Goal: Task Accomplishment & Management: Manage account settings

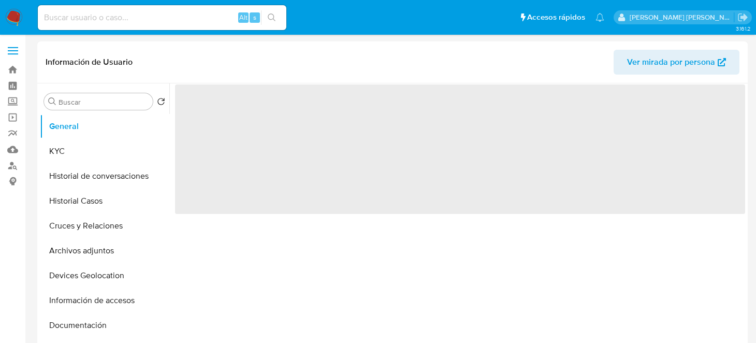
click at [118, 13] on input at bounding box center [162, 17] width 248 height 13
select select "10"
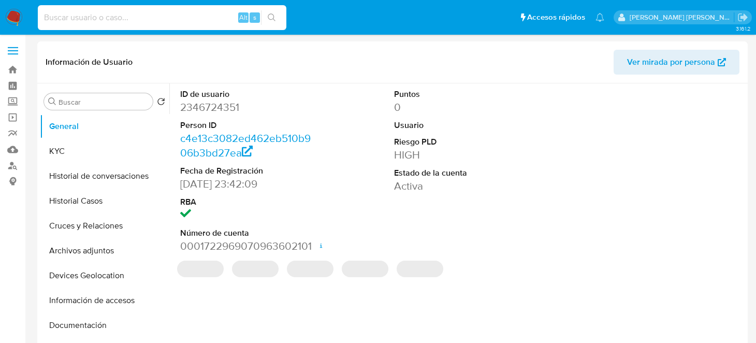
paste input "2331248368"
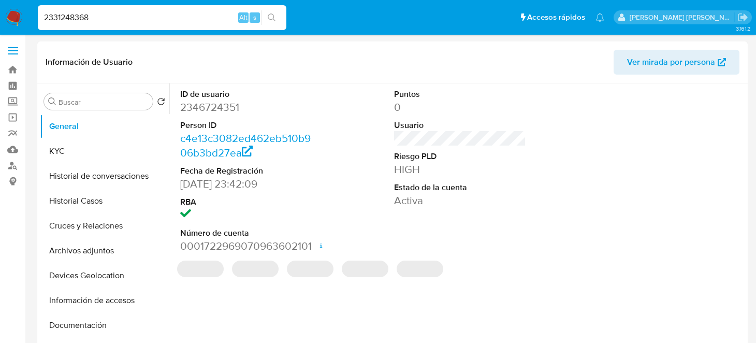
type input "2331248368"
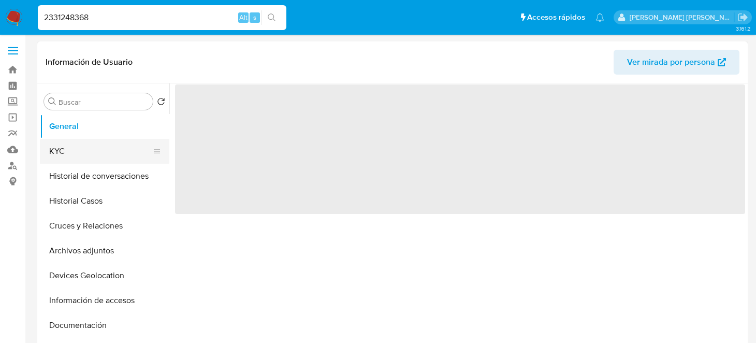
click at [115, 158] on button "KYC" at bounding box center [100, 151] width 121 height 25
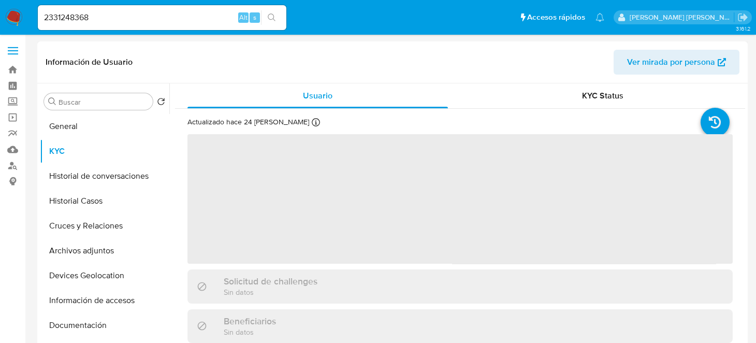
select select "10"
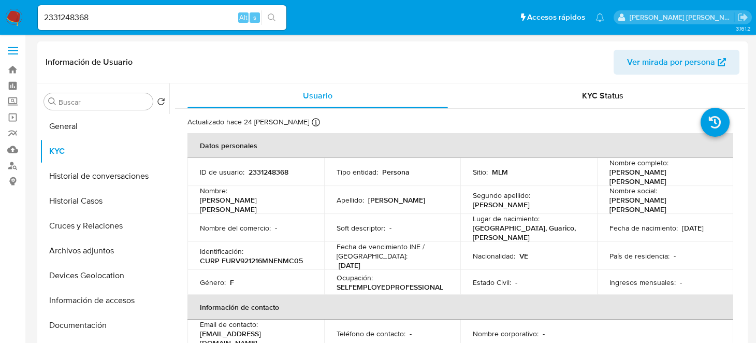
click at [418, 63] on header "Información de Usuario Ver mirada por persona" at bounding box center [392, 62] width 693 height 25
drag, startPoint x: 148, startPoint y: 10, endPoint x: 126, endPoint y: 28, distance: 28.0
click at [100, 12] on input "2331248368" at bounding box center [162, 17] width 248 height 13
drag, startPoint x: 131, startPoint y: 32, endPoint x: 123, endPoint y: 19, distance: 14.9
click at [130, 29] on div "2331248368 Alt s" at bounding box center [162, 17] width 248 height 29
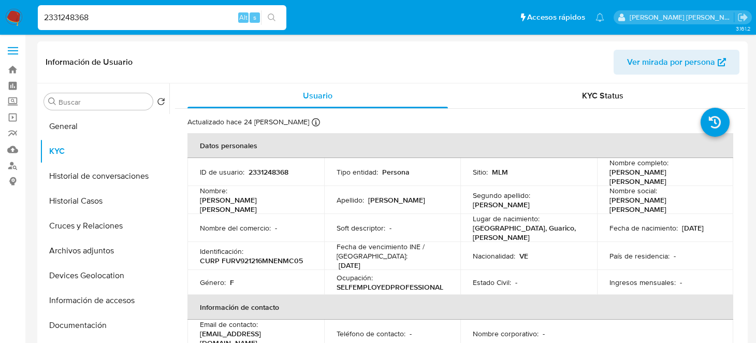
drag, startPoint x: 72, startPoint y: 19, endPoint x: 0, endPoint y: 18, distance: 71.9
click at [0, 18] on nav "Pausado Ver notificaciones 2331248368 Alt s Accesos rápidos Presiona las siguie…" at bounding box center [378, 17] width 756 height 35
paste input "46724351"
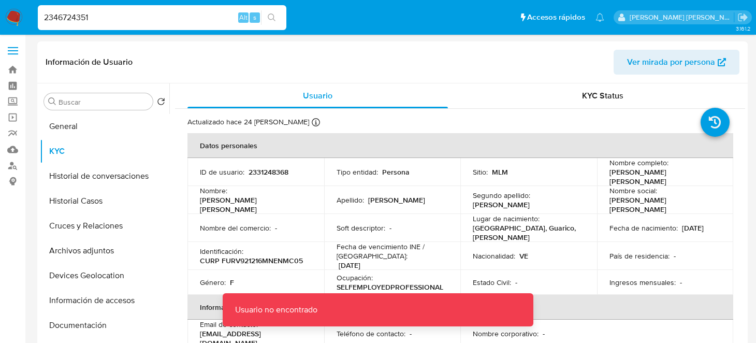
click at [139, 22] on input "2346724351" at bounding box center [162, 17] width 248 height 13
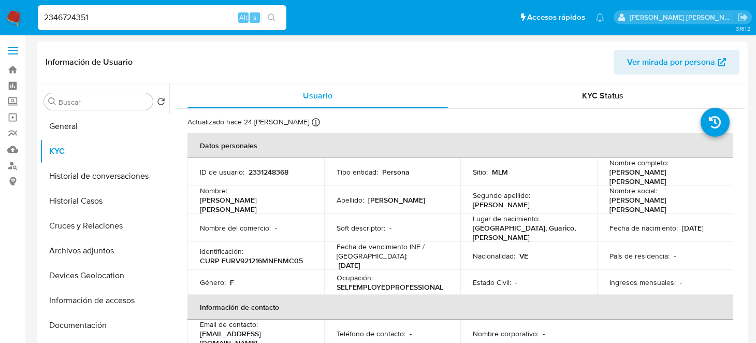
type input "2346724351"
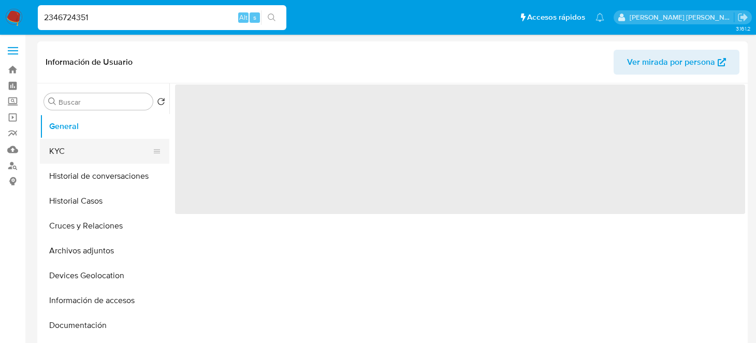
click at [90, 159] on button "KYC" at bounding box center [100, 151] width 121 height 25
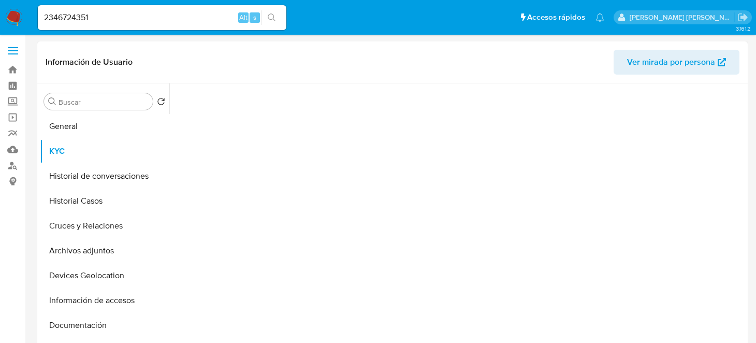
select select "10"
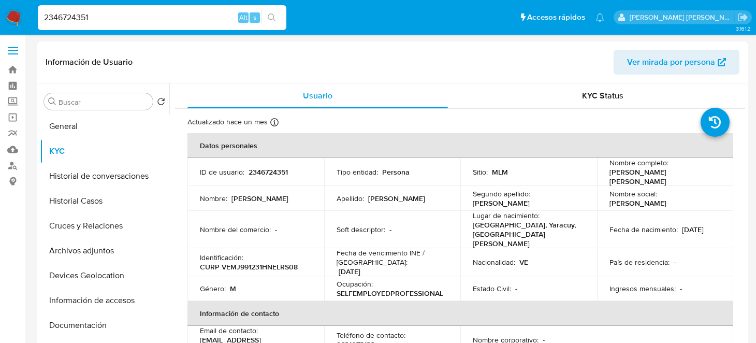
drag, startPoint x: 174, startPoint y: 20, endPoint x: 0, endPoint y: 20, distance: 174.4
click at [0, 20] on nav "Pausado Ver notificaciones 2346724351 Alt s Accesos rápidos Presiona las siguie…" at bounding box center [378, 17] width 756 height 35
paste input "32715712"
type input "2332715712"
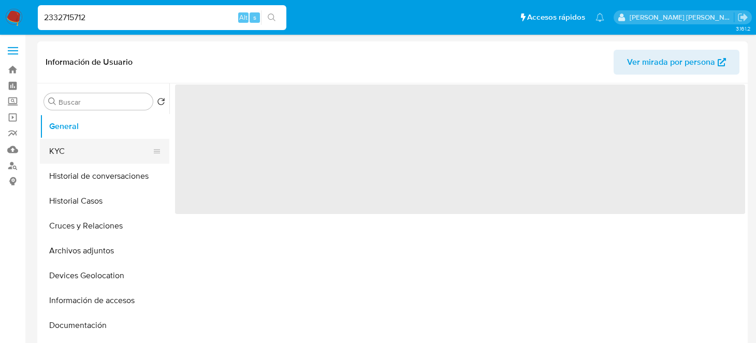
click at [83, 158] on button "KYC" at bounding box center [100, 151] width 121 height 25
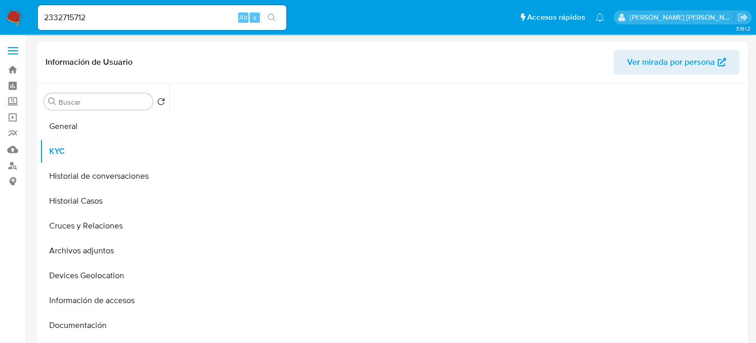
select select "10"
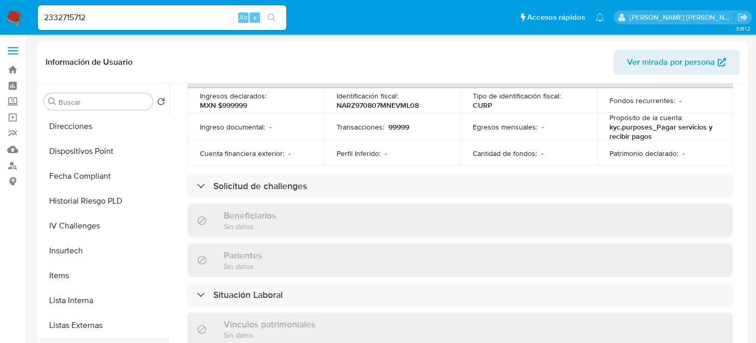
scroll to position [414, 0]
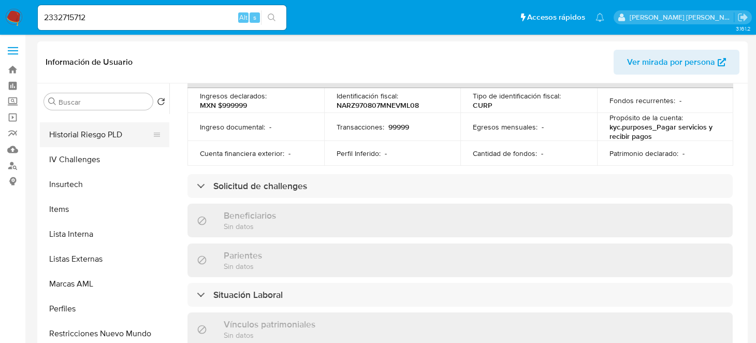
click at [82, 130] on button "Historial Riesgo PLD" at bounding box center [100, 134] width 121 height 25
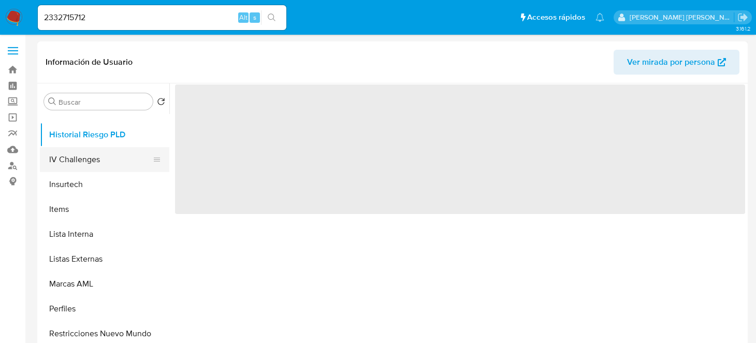
scroll to position [0, 0]
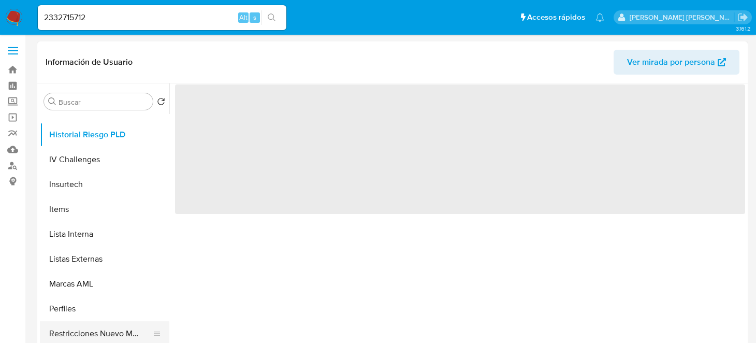
click at [102, 328] on button "Restricciones Nuevo Mundo" at bounding box center [100, 333] width 121 height 25
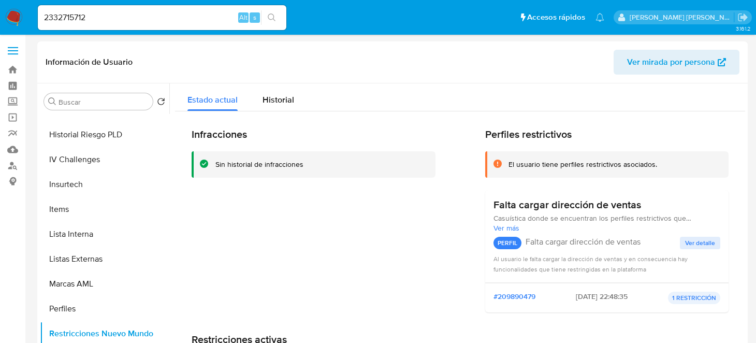
click at [135, 26] on div "2332715712 Alt s" at bounding box center [162, 17] width 248 height 25
click at [5, 21] on img at bounding box center [14, 18] width 18 height 18
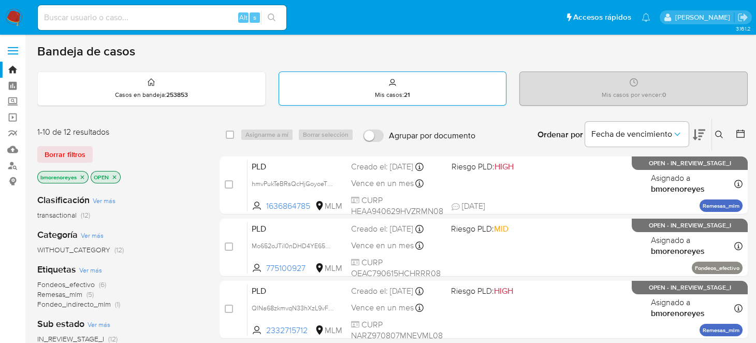
click at [400, 86] on div "Mis casos : 21" at bounding box center [392, 88] width 227 height 33
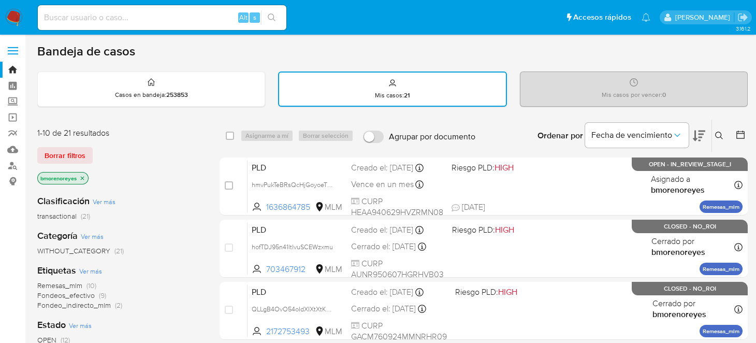
click at [718, 136] on icon at bounding box center [719, 135] width 8 height 8
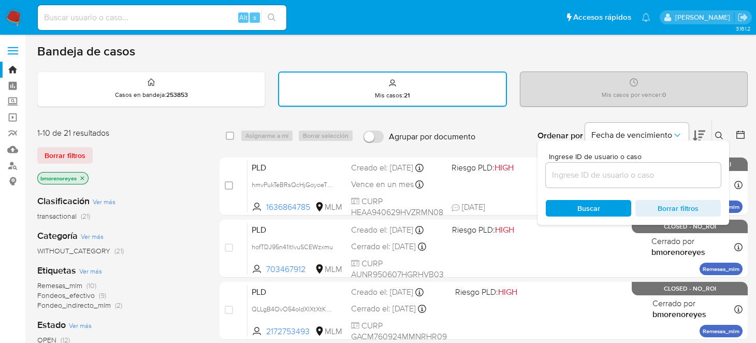
click at [569, 171] on input at bounding box center [632, 174] width 175 height 13
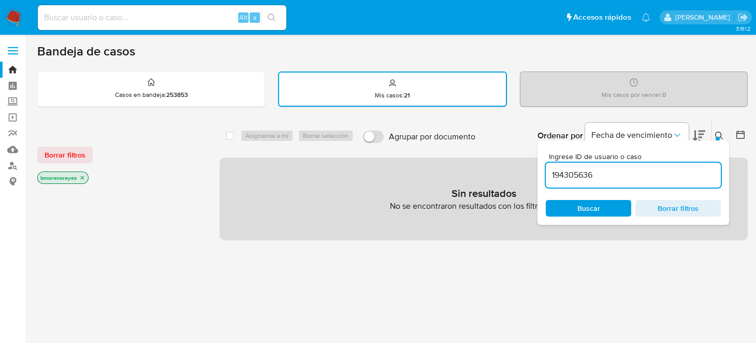
click at [610, 175] on input "194305636" at bounding box center [632, 174] width 175 height 13
type input "194305636"
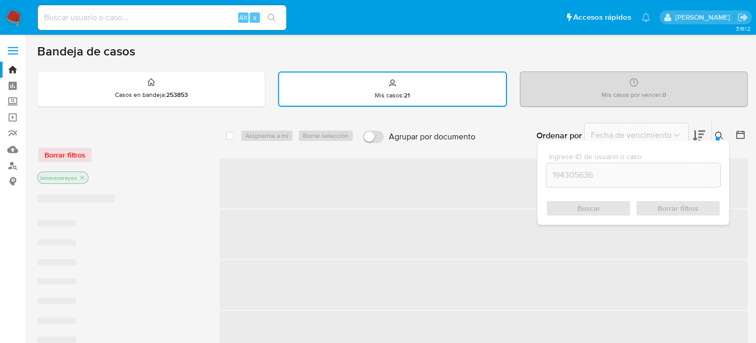
click at [597, 202] on div "Buscar Borrar filtros" at bounding box center [632, 208] width 175 height 17
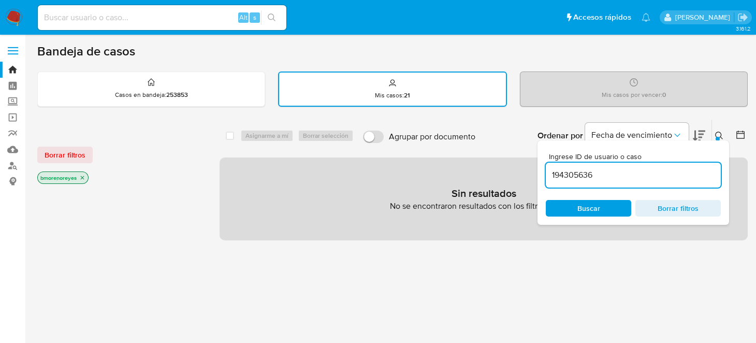
click at [589, 208] on span "Buscar" at bounding box center [588, 208] width 23 height 17
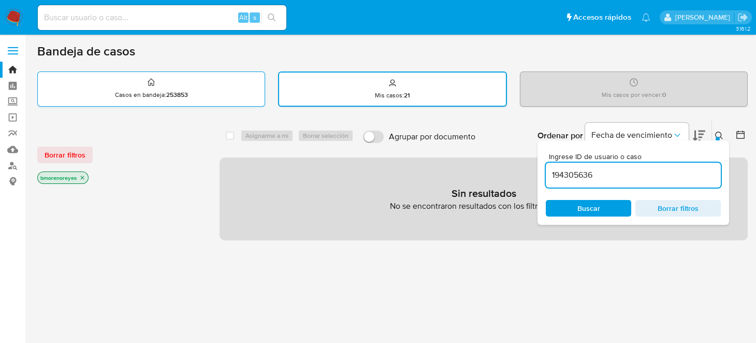
click at [156, 91] on p "Casos en bandeja : 253853" at bounding box center [151, 95] width 73 height 8
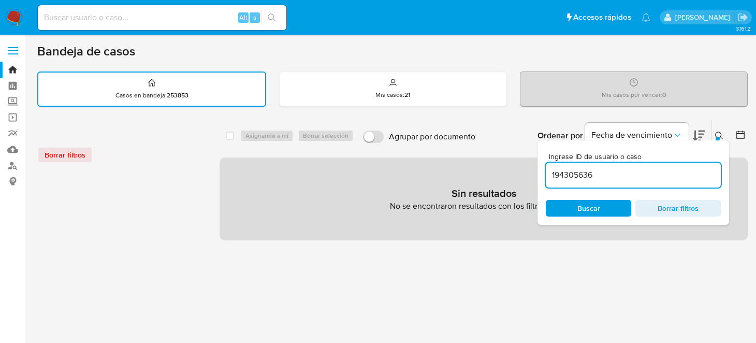
click at [332, 153] on div "select-all-cases-checkbox Asignarme a mí Borrar selección Agrupar por documento…" at bounding box center [483, 179] width 528 height 121
click at [594, 208] on span "Buscar" at bounding box center [588, 208] width 23 height 17
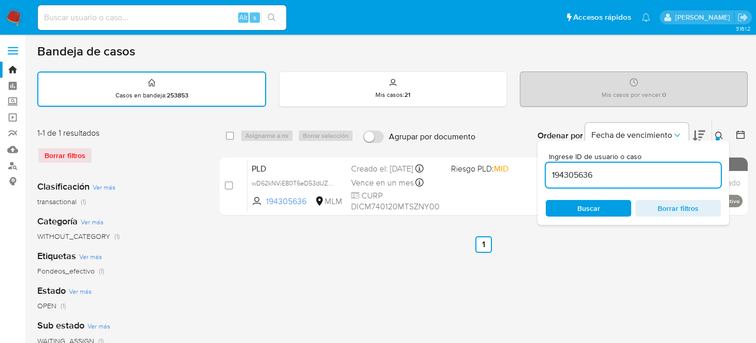
click at [249, 248] on ul "Anterior 1 Siguiente" at bounding box center [483, 244] width 528 height 17
click at [715, 137] on div at bounding box center [717, 139] width 4 height 4
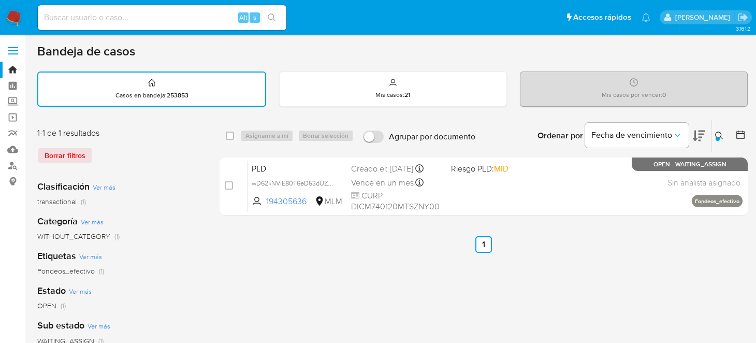
click at [325, 241] on ul "Anterior 1 Siguiente" at bounding box center [483, 244] width 528 height 17
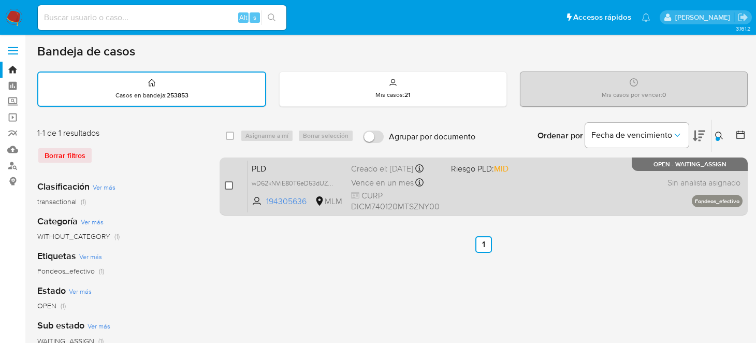
click at [229, 184] on input "checkbox" at bounding box center [229, 185] width 8 height 8
checkbox input "true"
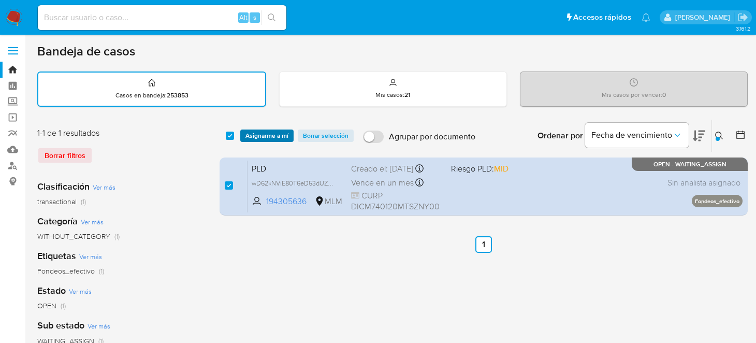
click at [247, 134] on span "Asignarme a mí" at bounding box center [266, 135] width 43 height 10
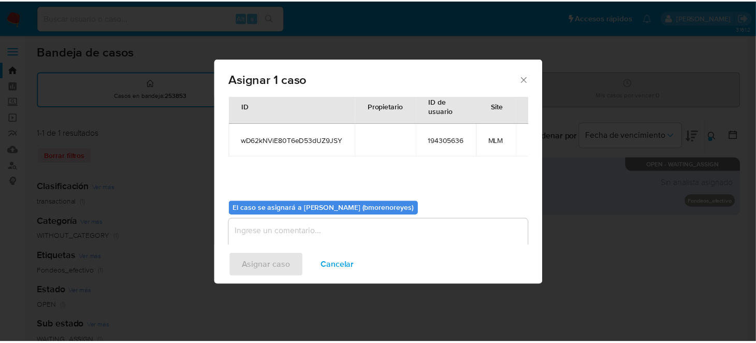
scroll to position [53, 0]
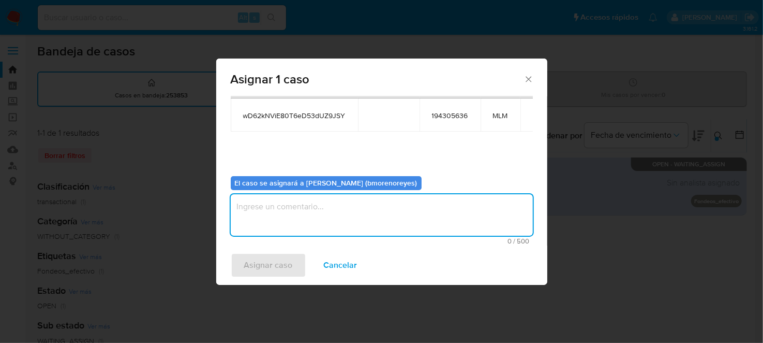
click at [287, 216] on textarea "assign-modal" at bounding box center [382, 214] width 302 height 41
type textarea "BMMR"
click at [278, 268] on span "Asignar caso" at bounding box center [268, 265] width 49 height 23
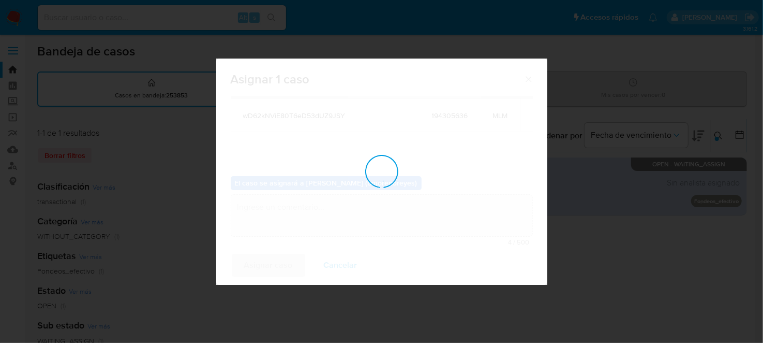
checkbox input "false"
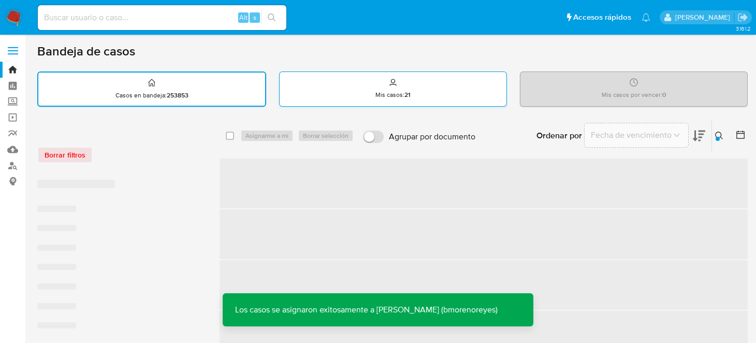
click at [401, 103] on div "Mis casos : 21" at bounding box center [392, 88] width 227 height 33
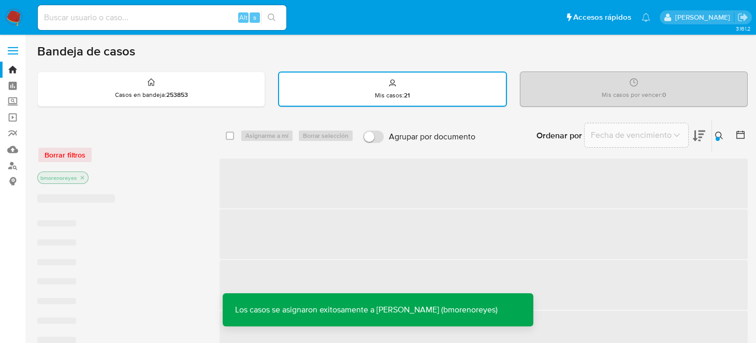
click at [716, 137] on div at bounding box center [717, 139] width 4 height 4
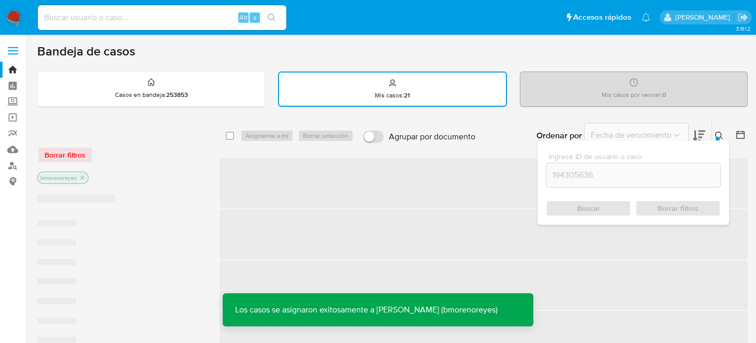
click at [546, 186] on div "Ingrese ID de usuario o caso 194305636" at bounding box center [632, 170] width 175 height 35
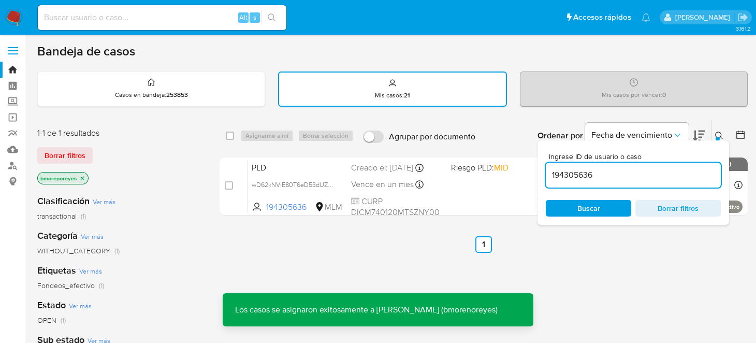
click at [575, 211] on span "Buscar" at bounding box center [588, 208] width 71 height 14
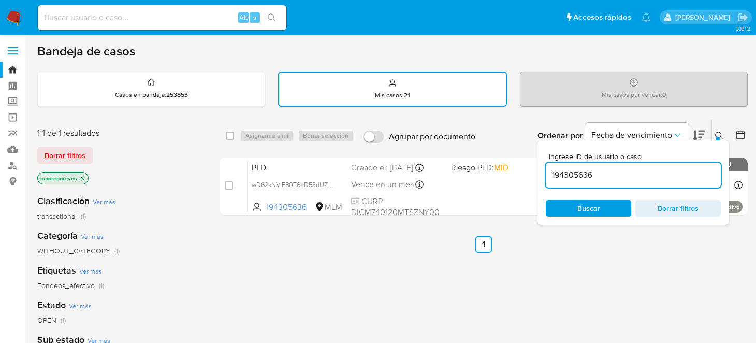
click at [715, 134] on icon at bounding box center [719, 135] width 8 height 8
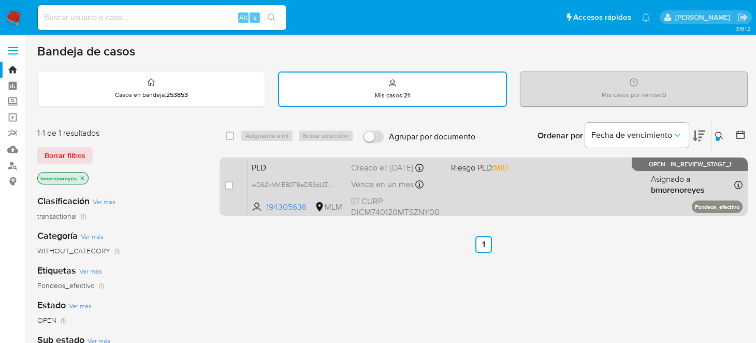
click at [291, 164] on span "PLD" at bounding box center [296, 166] width 91 height 13
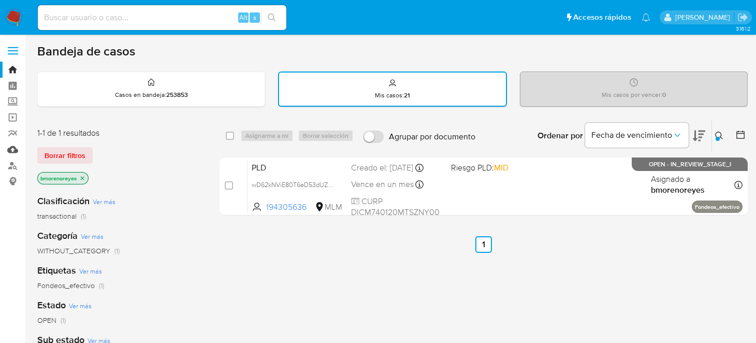
drag, startPoint x: 16, startPoint y: 155, endPoint x: 21, endPoint y: 154, distance: 5.3
click at [16, 155] on link "Mulan" at bounding box center [61, 149] width 123 height 16
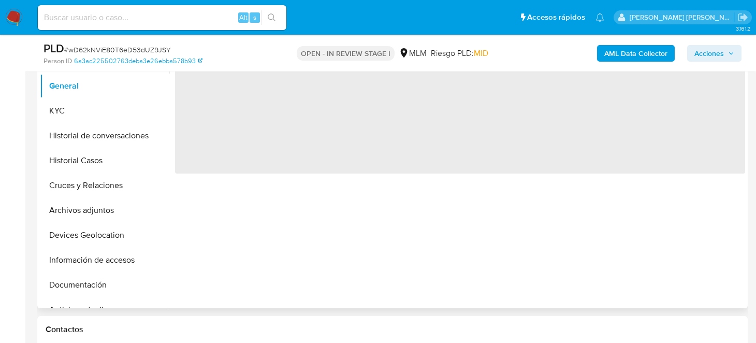
select select "10"
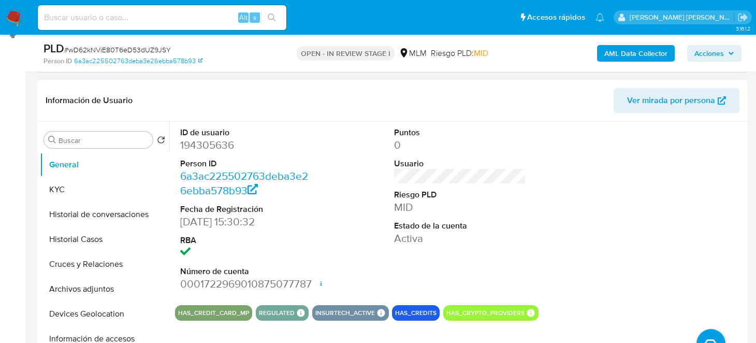
scroll to position [103, 0]
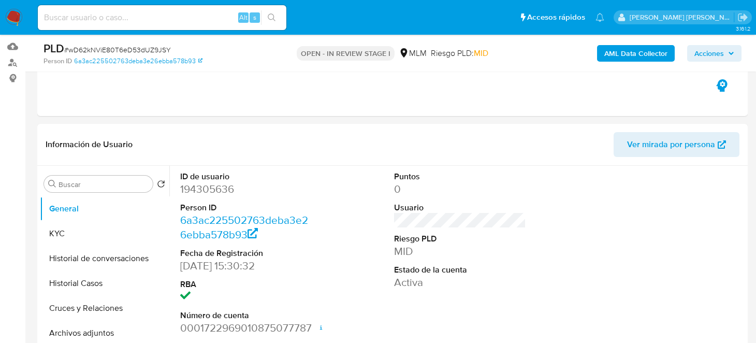
click at [215, 190] on dd "194305636" at bounding box center [246, 189] width 132 height 14
copy dd "194305636"
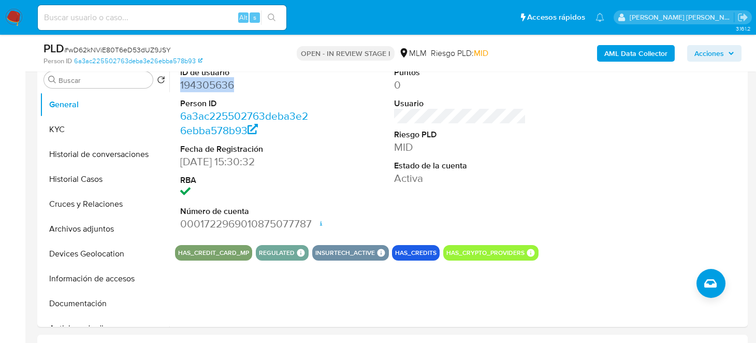
scroll to position [155, 0]
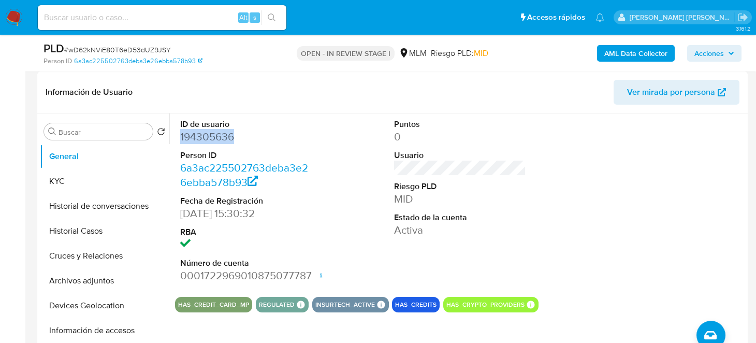
click at [548, 215] on div "ID de usuario 194305636 Person ID 6a3ac225502763deba3e26ebba578b93 Fecha de Reg…" at bounding box center [460, 200] width 570 height 175
click at [75, 176] on button "KYC" at bounding box center [100, 181] width 121 height 25
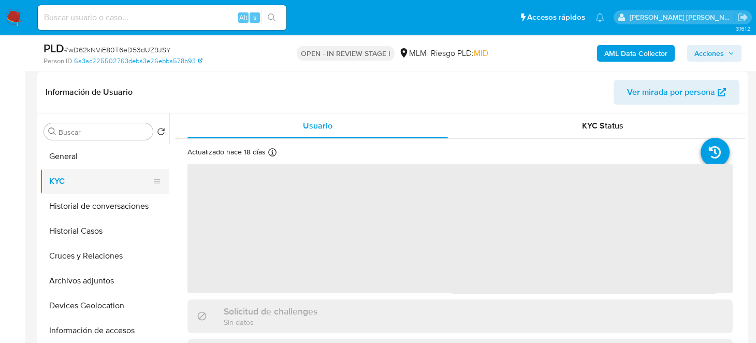
drag, startPoint x: 57, startPoint y: 148, endPoint x: 154, endPoint y: 173, distance: 99.5
click at [57, 149] on button "General" at bounding box center [104, 156] width 129 height 25
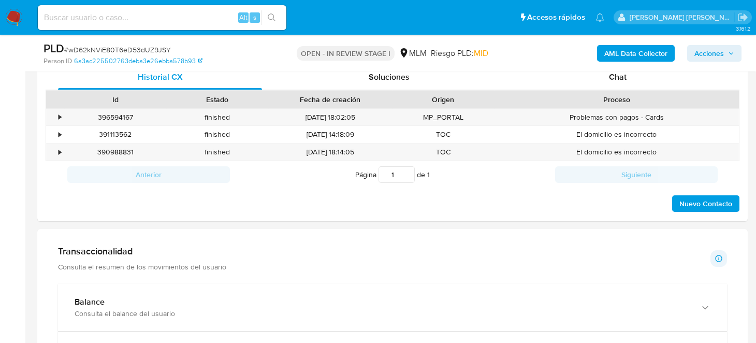
scroll to position [517, 0]
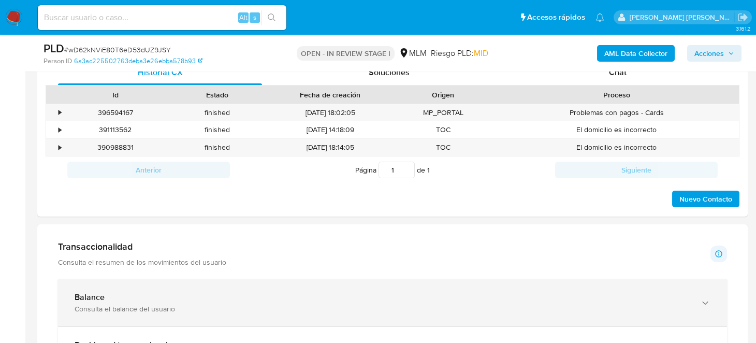
click at [137, 300] on div "Balance" at bounding box center [382, 297] width 615 height 10
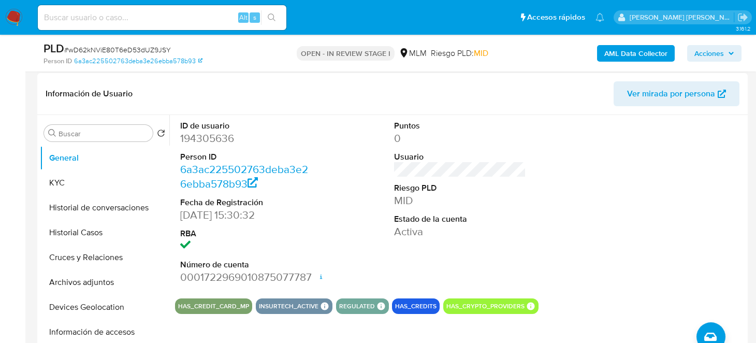
scroll to position [155, 0]
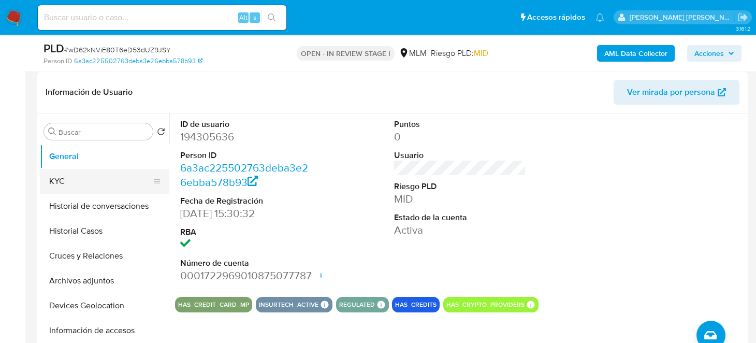
click at [69, 189] on button "KYC" at bounding box center [100, 181] width 121 height 25
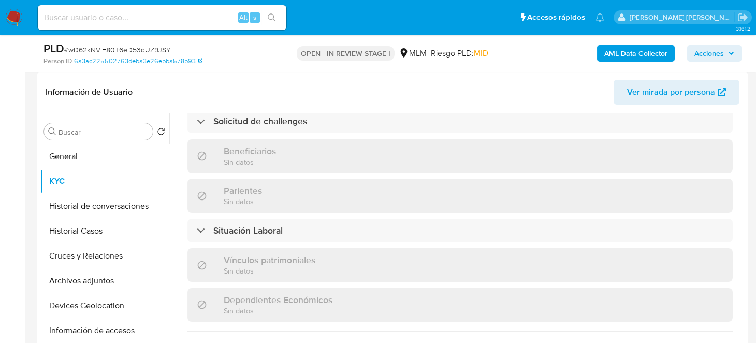
scroll to position [414, 0]
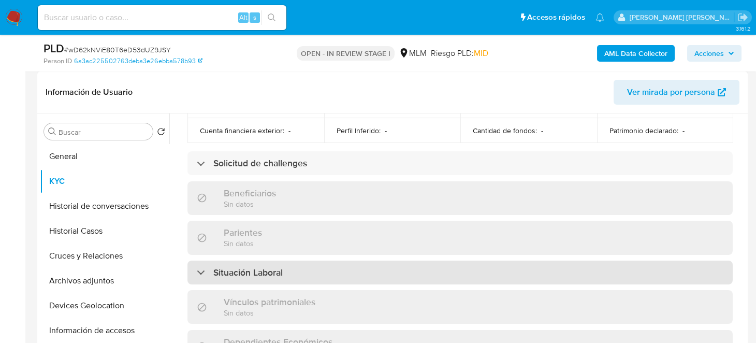
click at [318, 261] on div "Situación Laboral" at bounding box center [459, 272] width 545 height 24
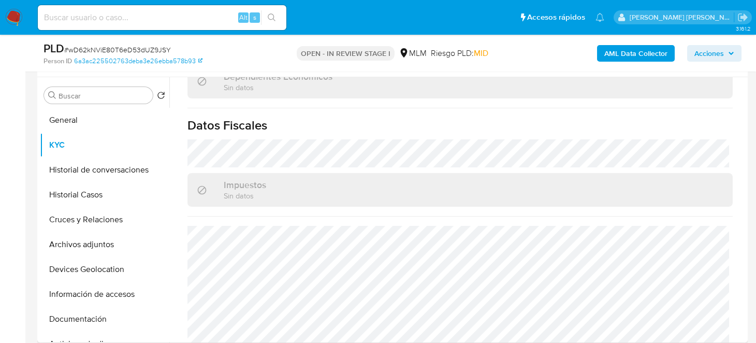
scroll to position [207, 0]
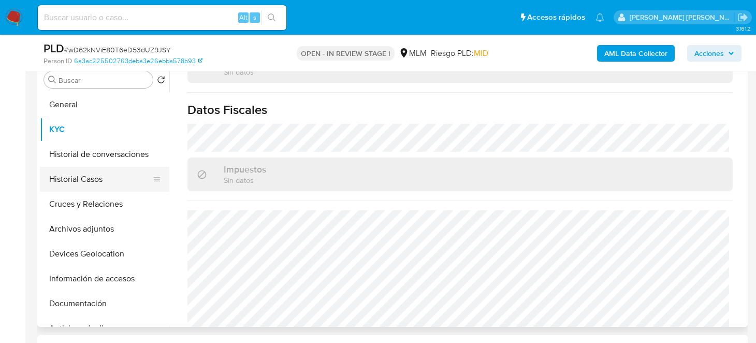
click at [62, 153] on button "Historial de conversaciones" at bounding box center [104, 154] width 129 height 25
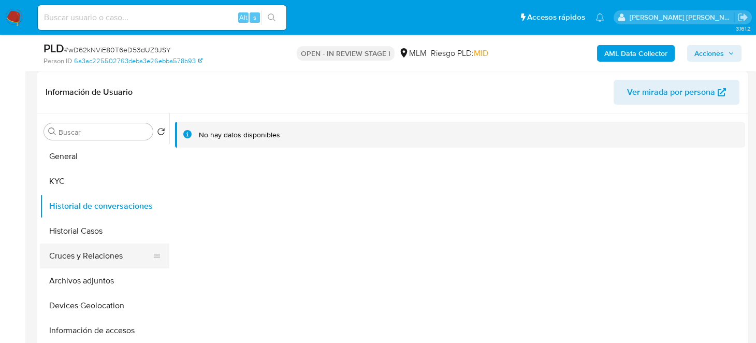
scroll to position [51, 0]
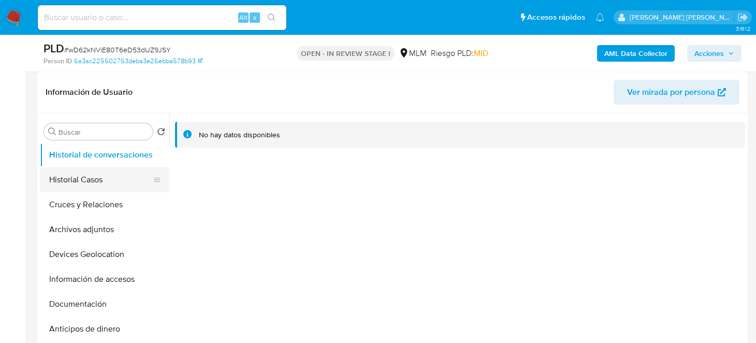
click at [92, 184] on button "Historial Casos" at bounding box center [100, 179] width 121 height 25
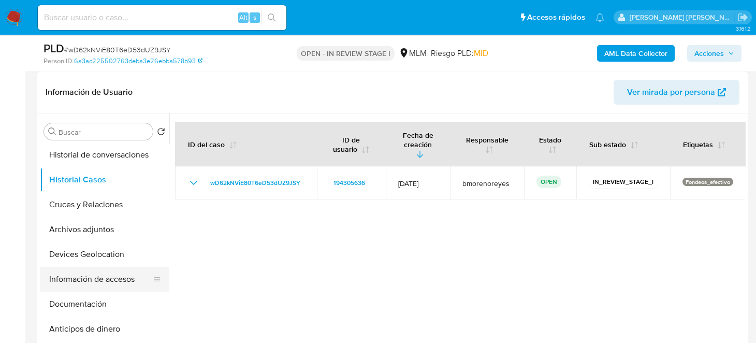
click at [108, 276] on button "Información de accesos" at bounding box center [100, 278] width 121 height 25
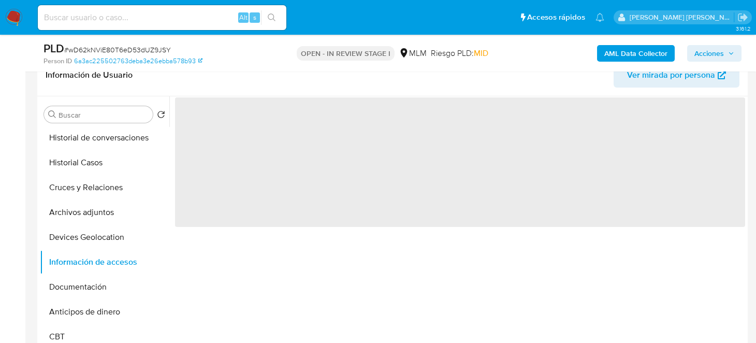
scroll to position [155, 0]
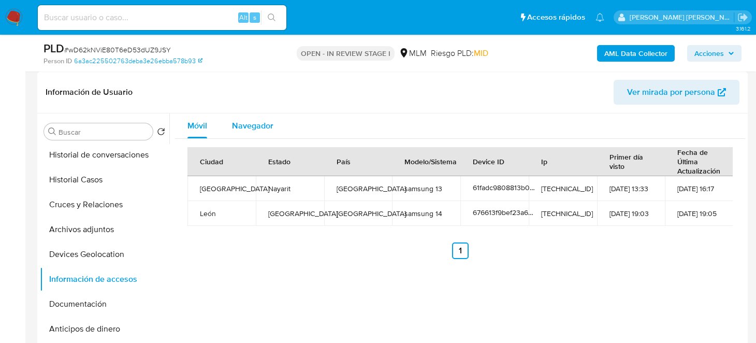
click at [249, 127] on span "Navegador" at bounding box center [252, 126] width 41 height 12
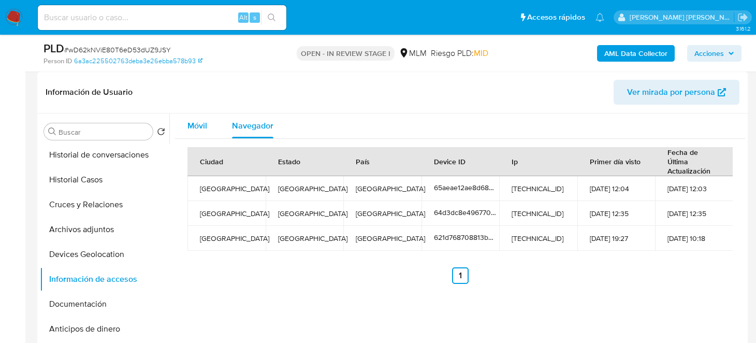
click at [212, 121] on button "Móvil" at bounding box center [197, 125] width 45 height 25
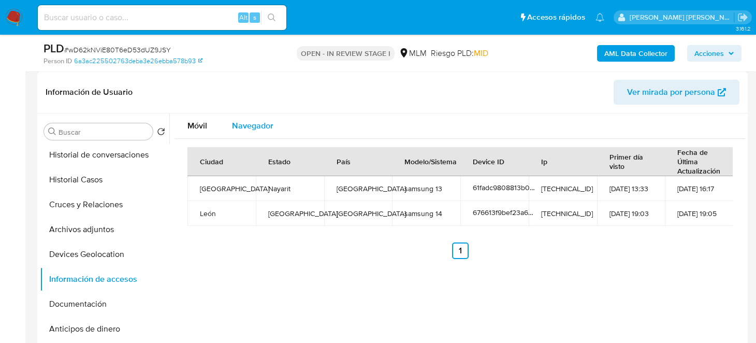
click at [258, 124] on span "Navegador" at bounding box center [252, 126] width 41 height 12
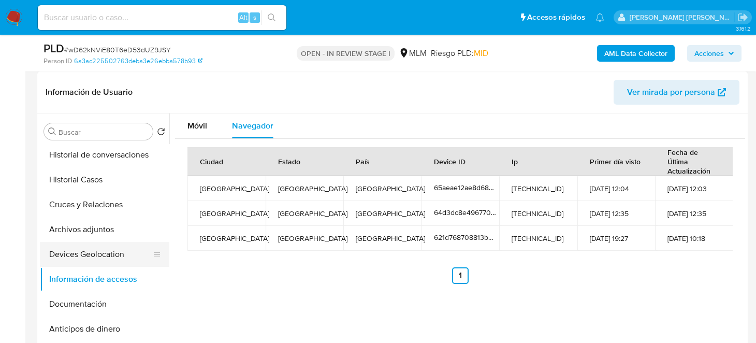
click at [106, 252] on button "Devices Geolocation" at bounding box center [100, 254] width 121 height 25
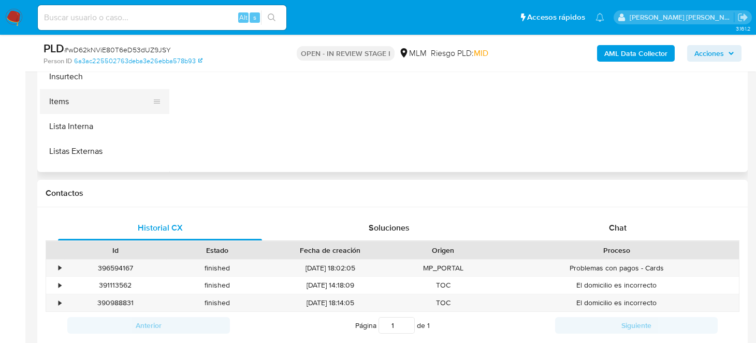
scroll to position [362, 0]
click at [107, 114] on button "Lista Interna" at bounding box center [100, 109] width 121 height 25
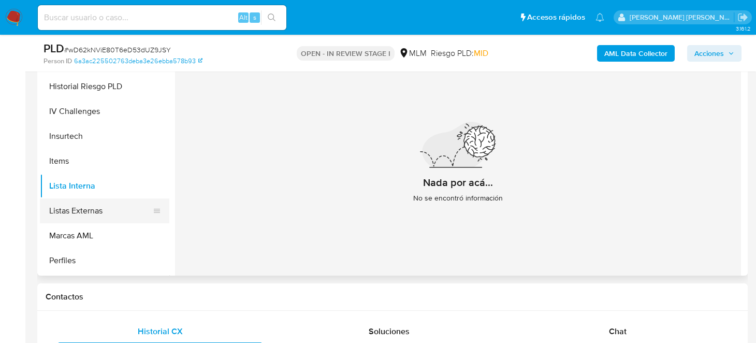
scroll to position [414, 0]
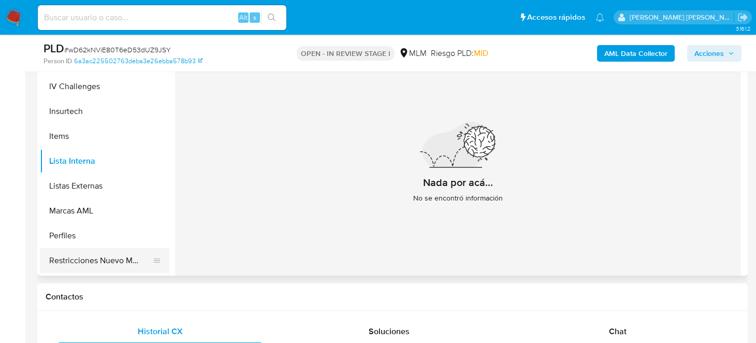
click at [100, 259] on button "Restricciones Nuevo Mundo" at bounding box center [100, 260] width 121 height 25
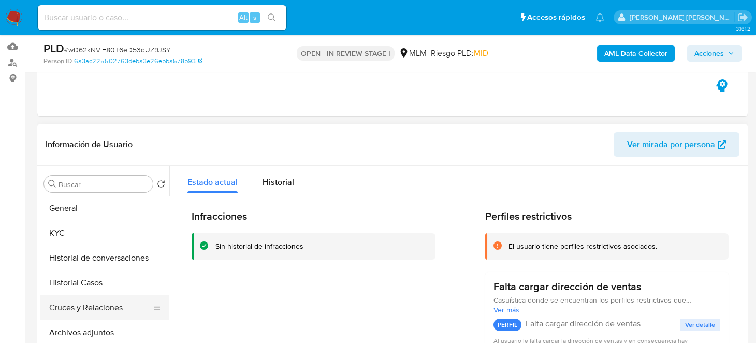
scroll to position [0, 0]
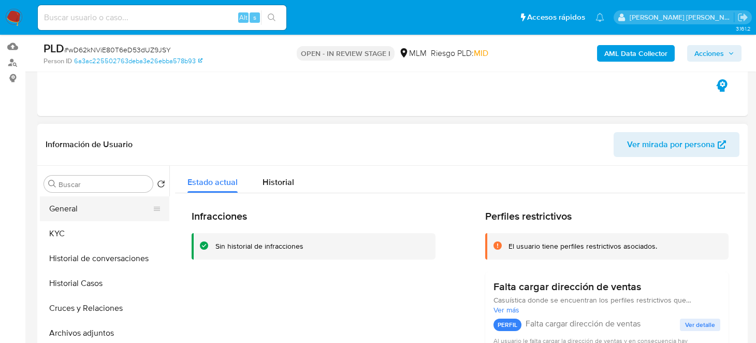
click at [76, 210] on button "General" at bounding box center [100, 208] width 121 height 25
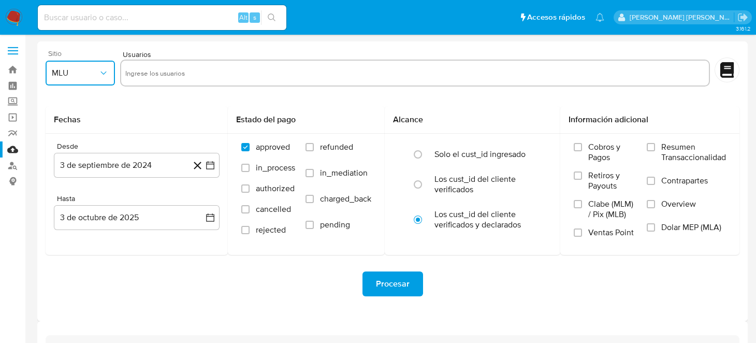
click at [101, 64] on button "MLU" at bounding box center [80, 73] width 69 height 25
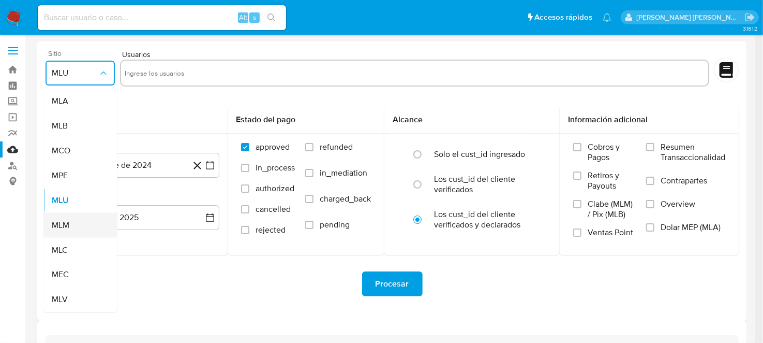
click at [75, 220] on div "MLM" at bounding box center [77, 225] width 51 height 25
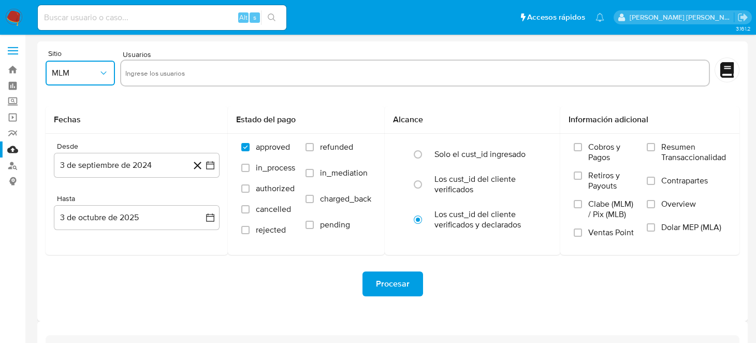
click at [206, 67] on input "text" at bounding box center [414, 73] width 579 height 17
type input "769661156"
click at [213, 167] on icon "button" at bounding box center [210, 165] width 10 height 10
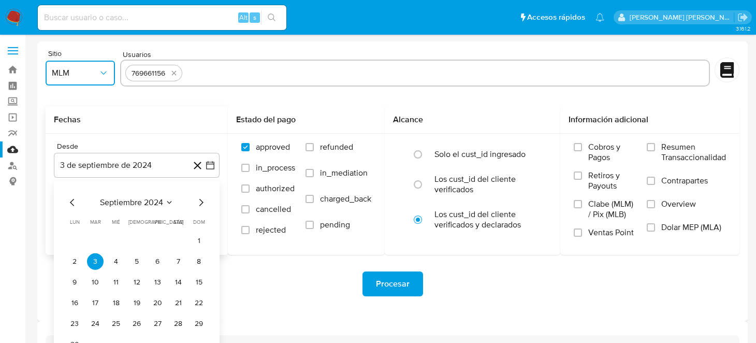
click at [201, 201] on icon "Mes siguiente" at bounding box center [201, 202] width 4 height 7
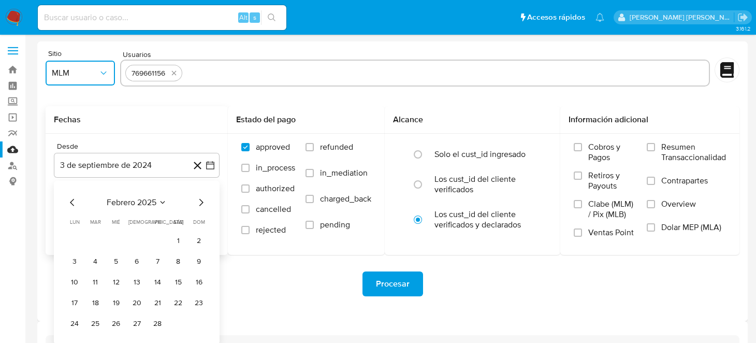
click at [201, 201] on icon "Mes siguiente" at bounding box center [201, 202] width 4 height 7
click at [134, 238] on button "1" at bounding box center [136, 240] width 17 height 17
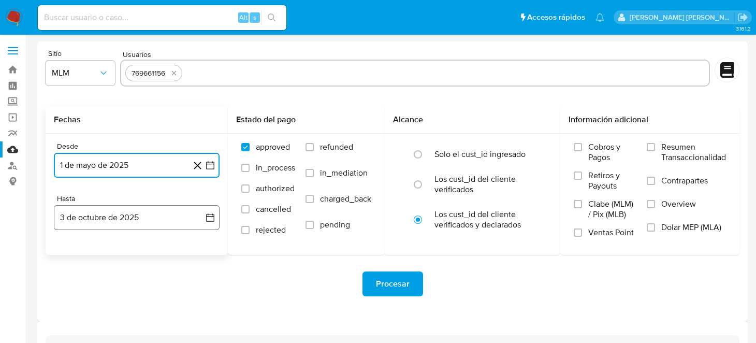
click at [216, 220] on button "3 de octubre de 2025" at bounding box center [137, 217] width 166 height 25
click at [72, 253] on icon "Mes anterior" at bounding box center [72, 254] width 12 height 12
click at [73, 253] on icon "Mes anterior" at bounding box center [72, 254] width 12 height 12
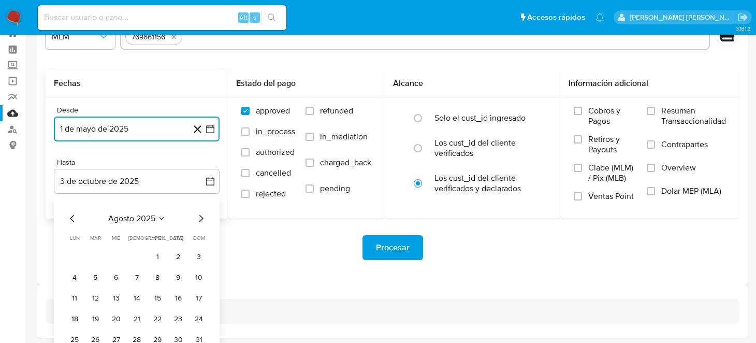
scroll to position [75, 0]
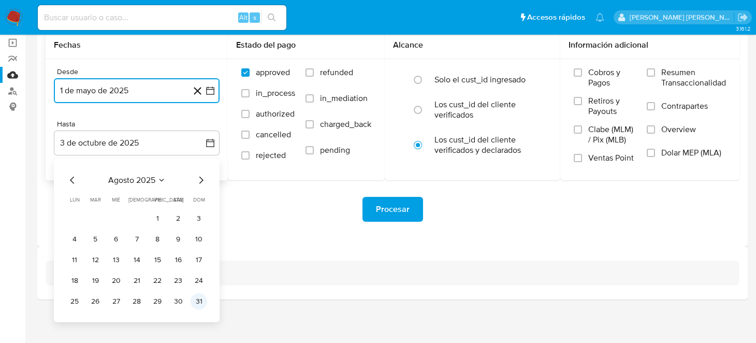
click at [197, 299] on button "31" at bounding box center [198, 301] width 17 height 17
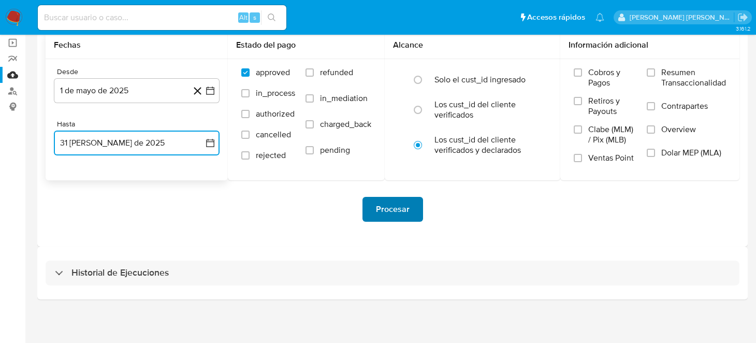
click at [414, 200] on button "Procesar" at bounding box center [392, 209] width 61 height 25
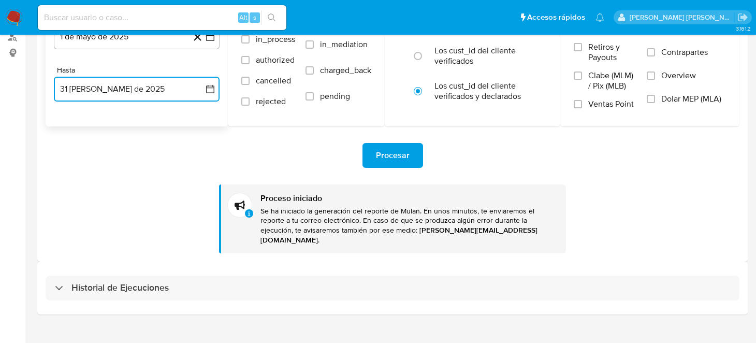
scroll to position [134, 0]
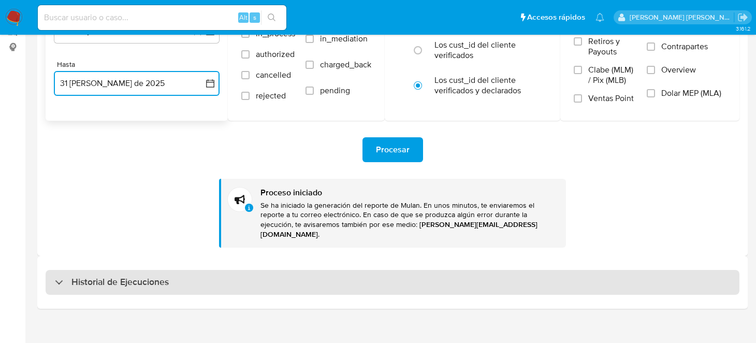
click at [56, 280] on div "Historial de Ejecuciones" at bounding box center [392, 282] width 693 height 25
select select "10"
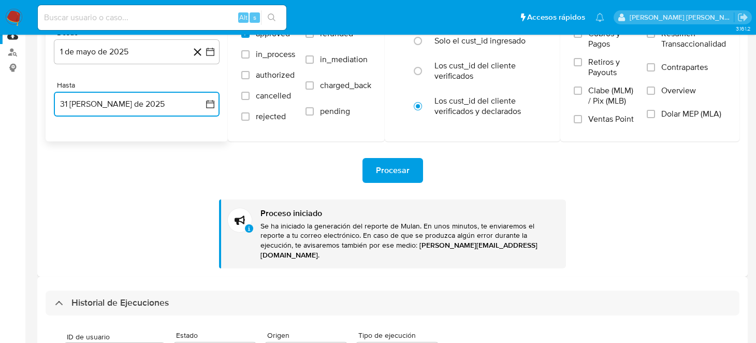
scroll to position [6, 0]
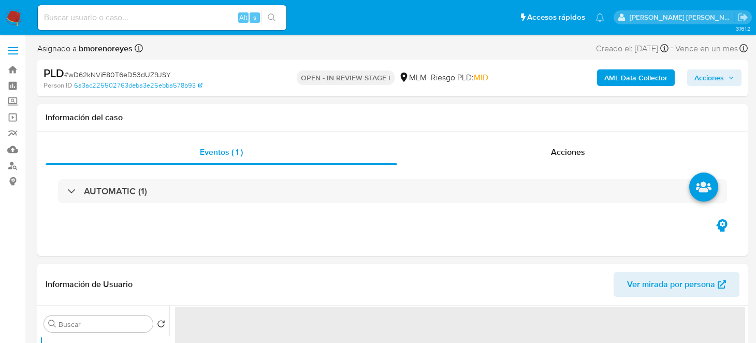
select select "10"
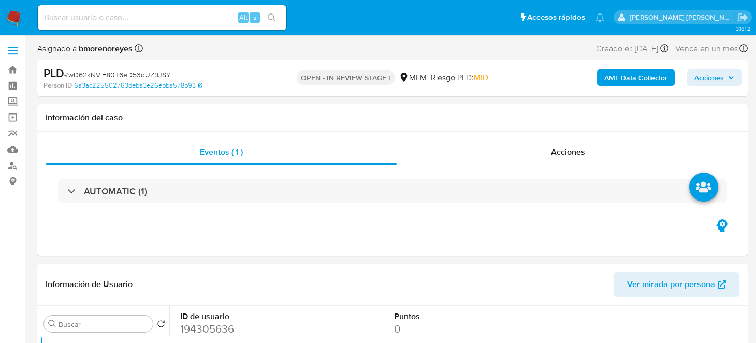
drag, startPoint x: 12, startPoint y: 19, endPoint x: 135, endPoint y: 73, distance: 133.9
click at [12, 19] on img at bounding box center [14, 18] width 18 height 18
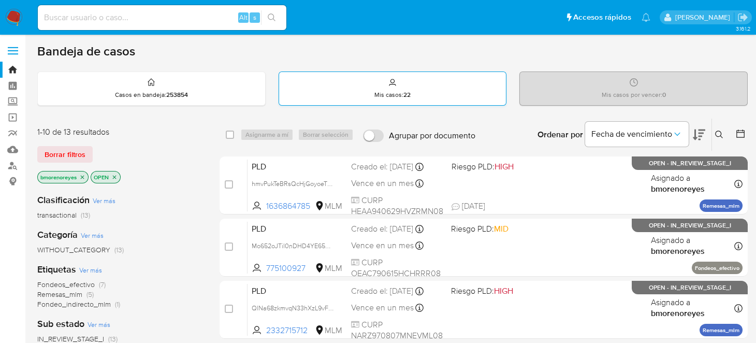
click at [402, 91] on p "Mis casos : 22" at bounding box center [392, 95] width 36 height 8
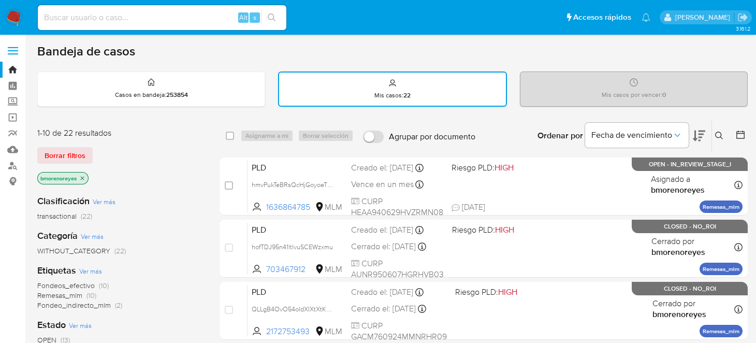
click at [352, 94] on div "Mis casos : 22" at bounding box center [392, 88] width 227 height 33
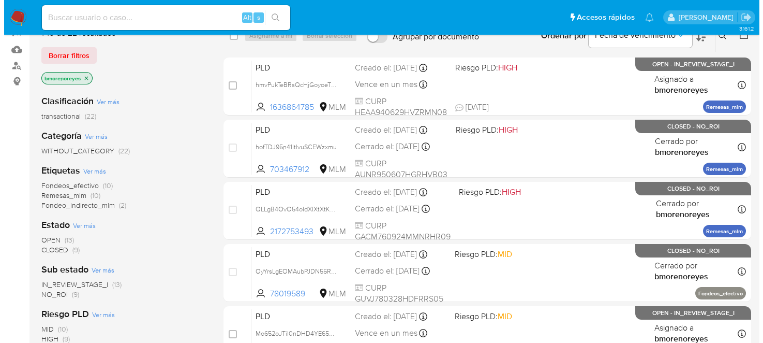
scroll to position [155, 0]
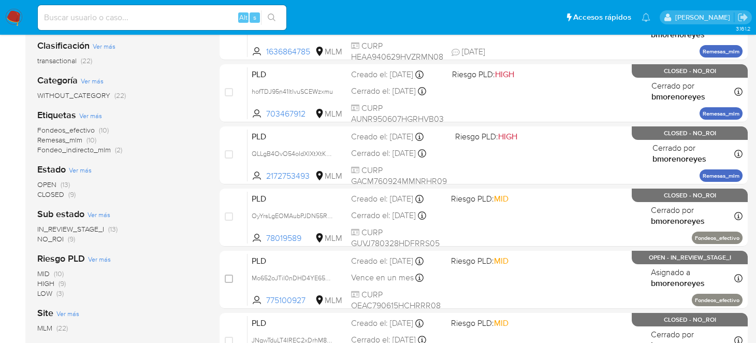
click at [80, 167] on span "Ver más" at bounding box center [80, 169] width 23 height 9
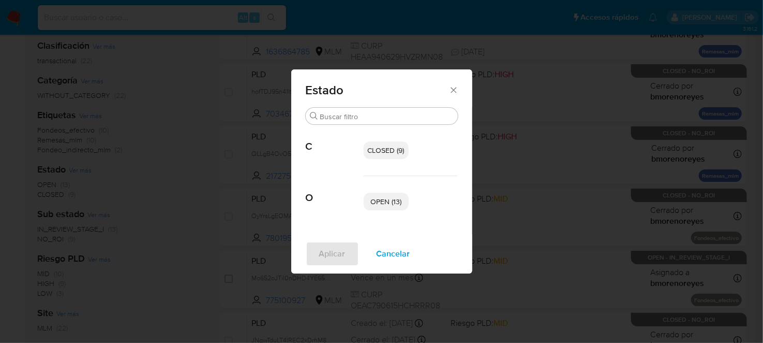
click at [307, 198] on span "O" at bounding box center [335, 190] width 58 height 28
click at [383, 201] on span "OPEN (13)" at bounding box center [386, 201] width 31 height 10
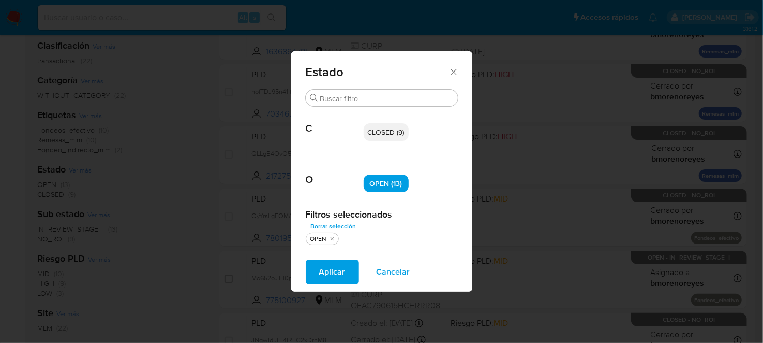
click at [329, 269] on span "Aplicar" at bounding box center [332, 271] width 26 height 23
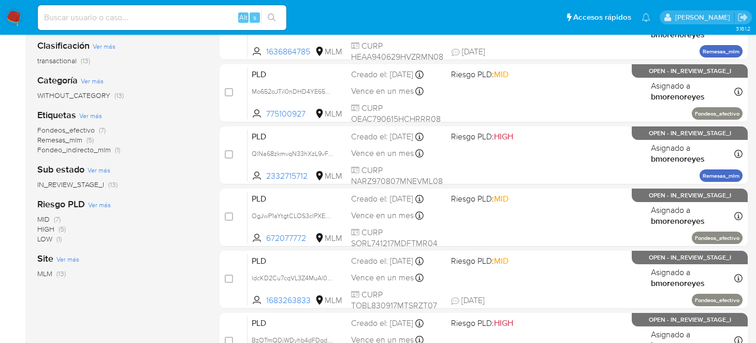
scroll to position [103, 0]
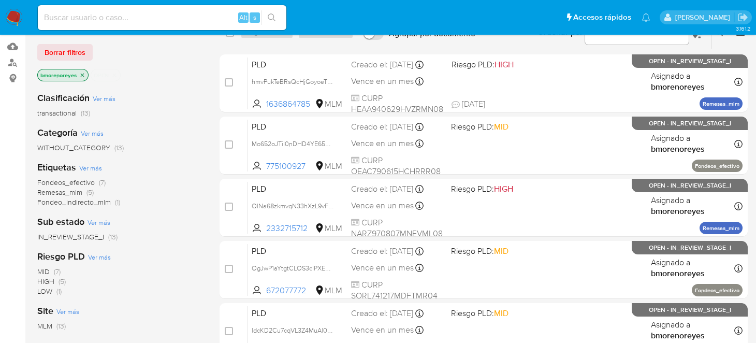
click at [113, 76] on icon "close-filter" at bounding box center [114, 75] width 6 height 6
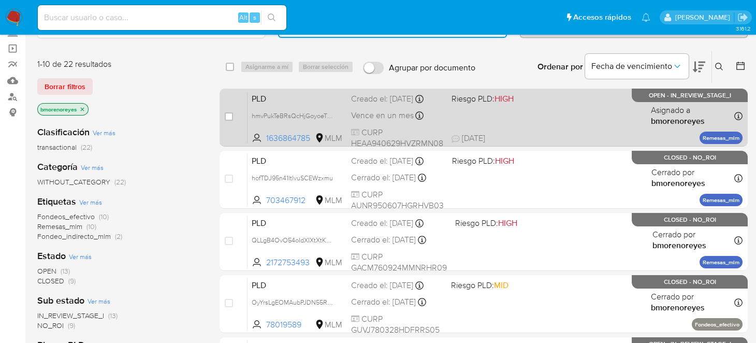
scroll to position [51, 0]
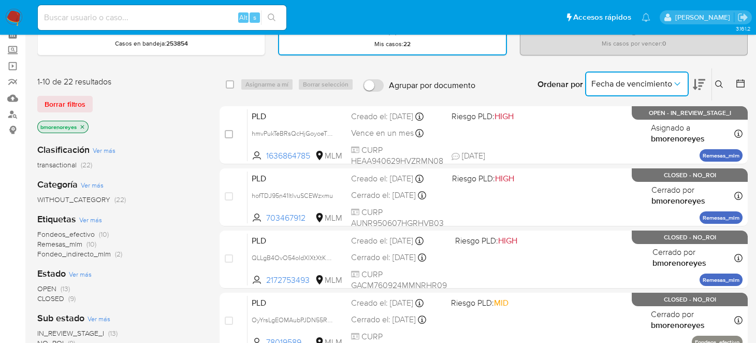
click at [680, 83] on icon "Ordenar por" at bounding box center [677, 84] width 10 height 10
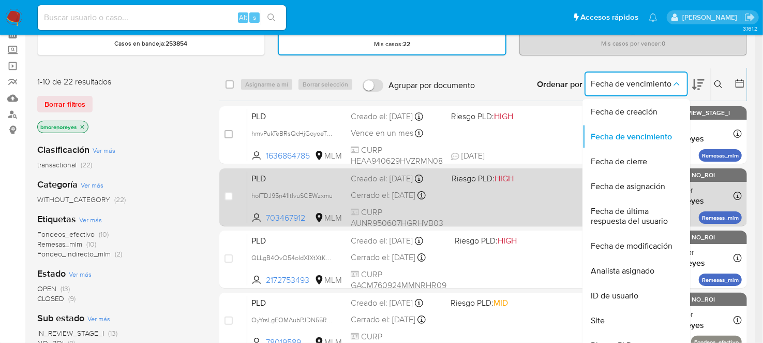
click at [624, 211] on span "Fecha de última respuesta del usuario" at bounding box center [633, 216] width 85 height 21
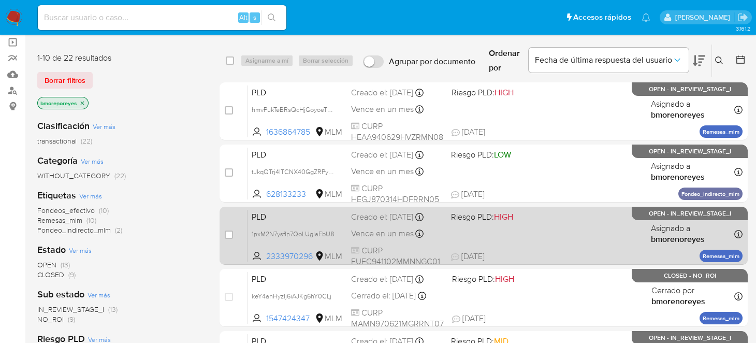
scroll to position [103, 0]
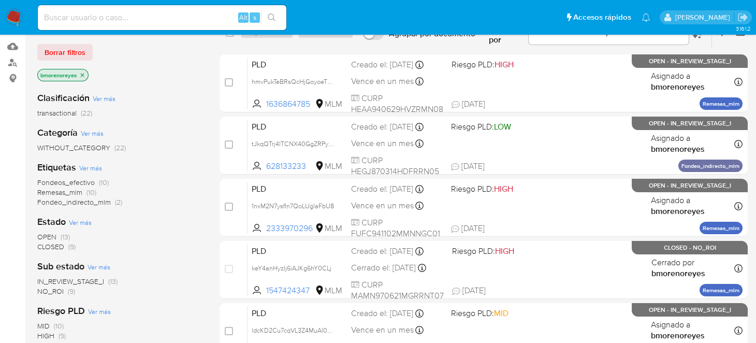
click at [47, 235] on span "OPEN" at bounding box center [46, 236] width 19 height 10
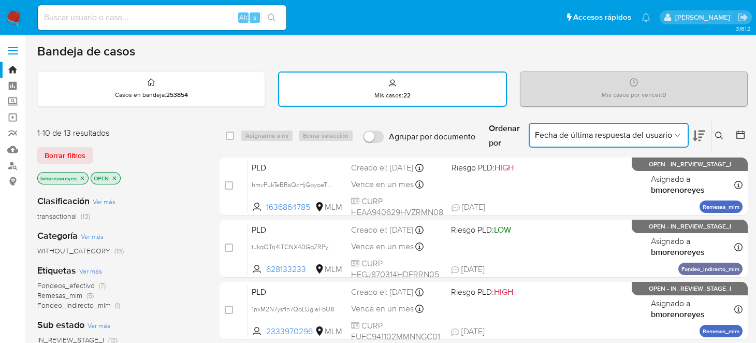
click at [675, 135] on icon "Ordenar por" at bounding box center [677, 135] width 10 height 10
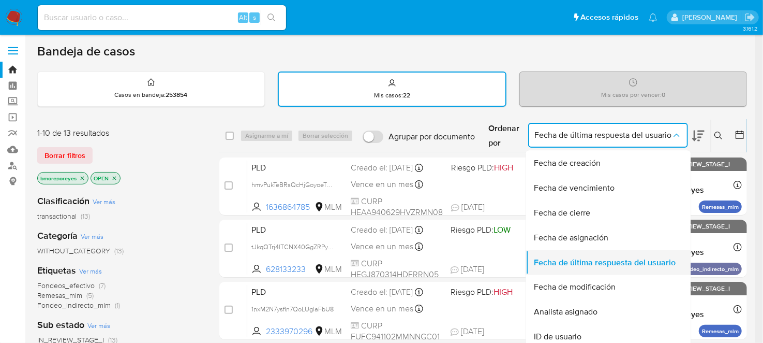
click at [596, 258] on span "Fecha de última respuesta del usuario" at bounding box center [605, 262] width 142 height 10
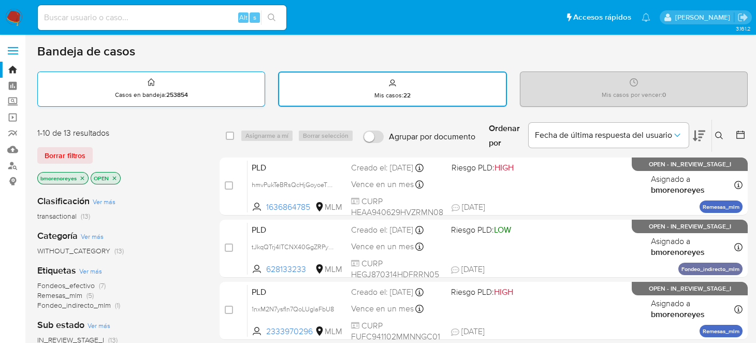
click at [177, 94] on strong "253854" at bounding box center [177, 94] width 22 height 9
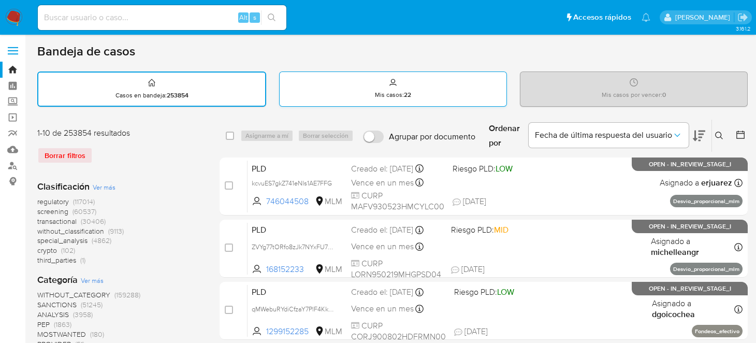
click at [371, 90] on div "Mis casos : 22" at bounding box center [392, 88] width 227 height 33
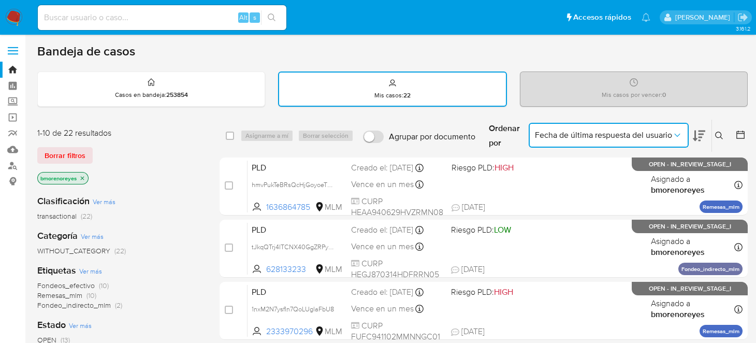
click at [675, 138] on icon "Ordenar por" at bounding box center [677, 135] width 10 height 10
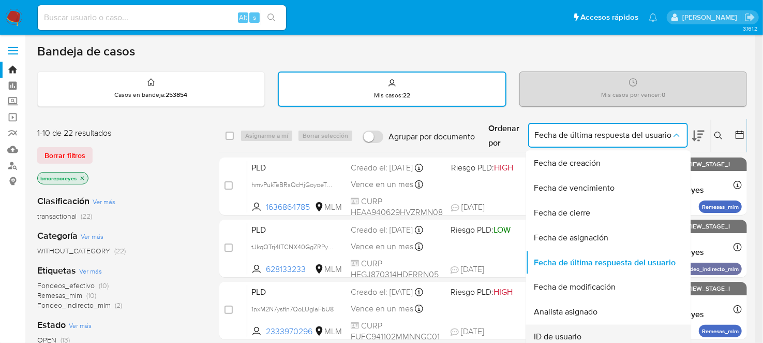
click at [584, 331] on div "ID de usuario" at bounding box center [605, 336] width 142 height 25
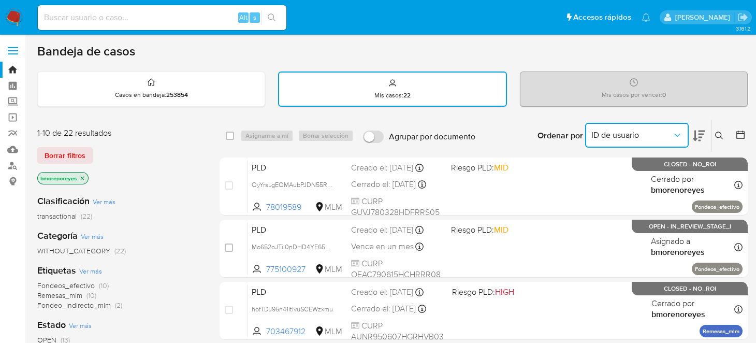
click at [627, 140] on button "ID de usuario" at bounding box center [636, 135] width 103 height 25
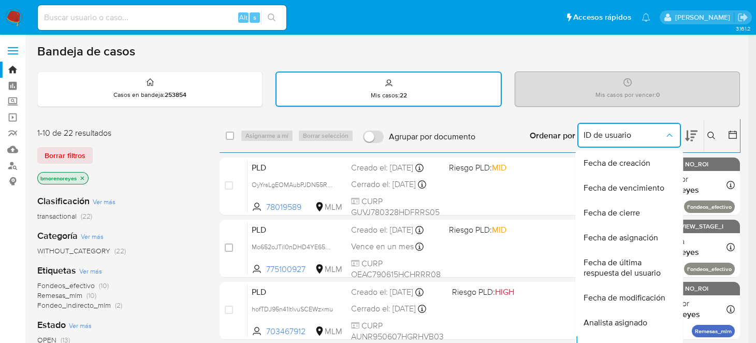
scroll to position [16, 0]
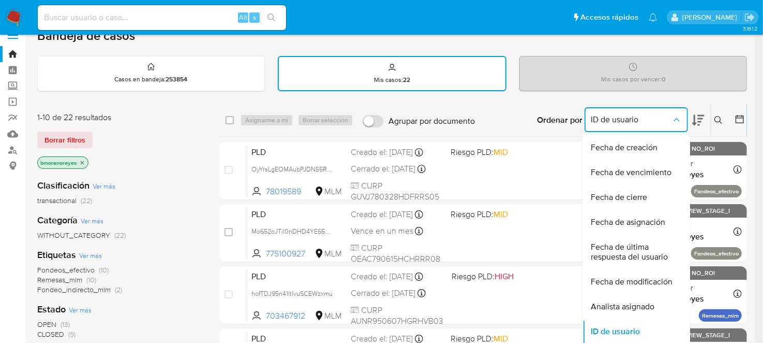
click at [718, 121] on icon at bounding box center [719, 120] width 8 height 8
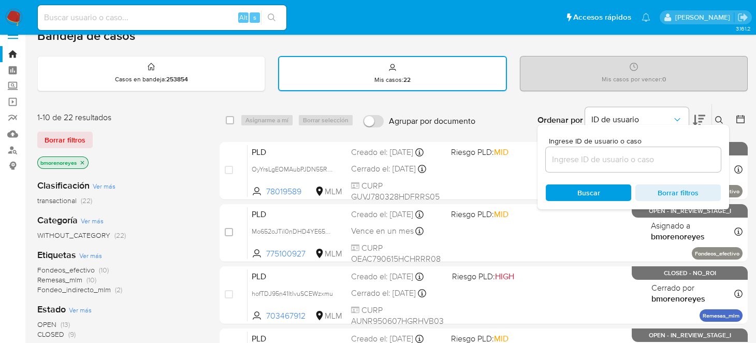
click at [565, 153] on input at bounding box center [632, 159] width 175 height 13
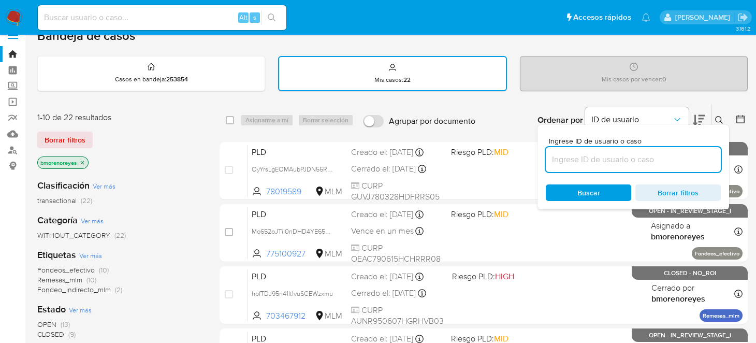
paste input "194305636"
type input "194305636"
click at [580, 189] on div "Buscar Borrar filtros" at bounding box center [632, 192] width 175 height 17
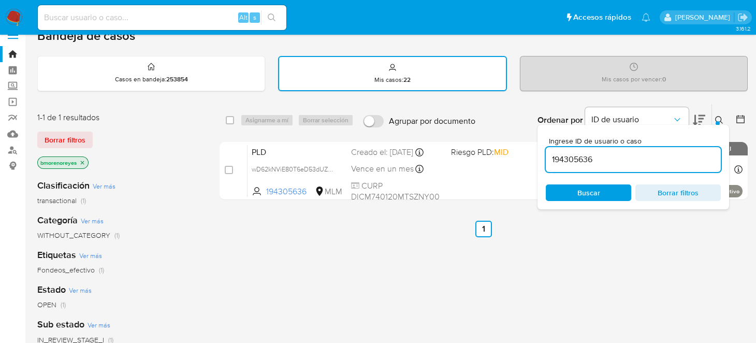
click at [340, 230] on ul "Anterior 1 Siguiente" at bounding box center [483, 228] width 528 height 17
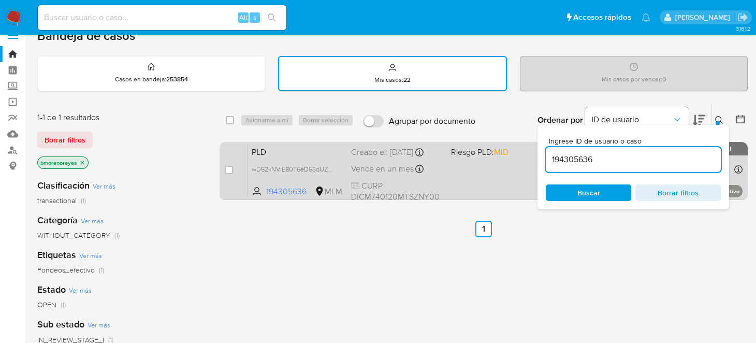
click at [455, 184] on div "PLD wD62kNViE80T6eD53dUZ9JSY 194305636 MLM Riesgo PLD: MID Creado el: 12/09/202…" at bounding box center [494, 170] width 495 height 52
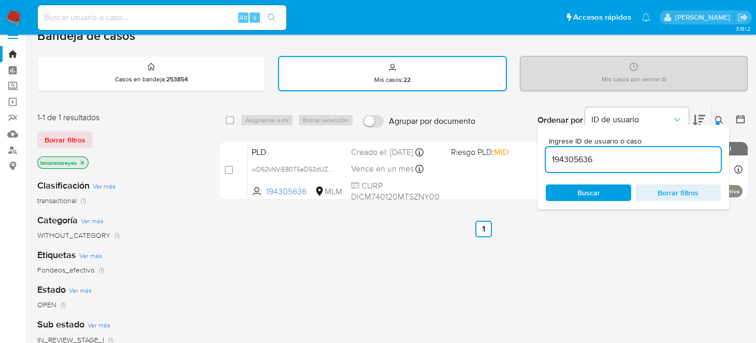
click at [553, 292] on div "select-all-cases-checkbox Asignarme a mí Borrar selección Agrupar por documento…" at bounding box center [483, 337] width 528 height 469
click at [375, 70] on div "Mis casos : 22" at bounding box center [392, 73] width 227 height 33
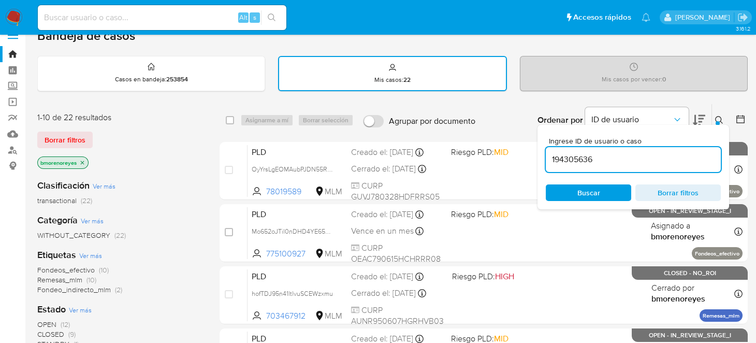
click at [662, 194] on span "Borrar filtros" at bounding box center [677, 192] width 71 height 14
click at [677, 120] on icon "Ordenar por" at bounding box center [677, 119] width 10 height 10
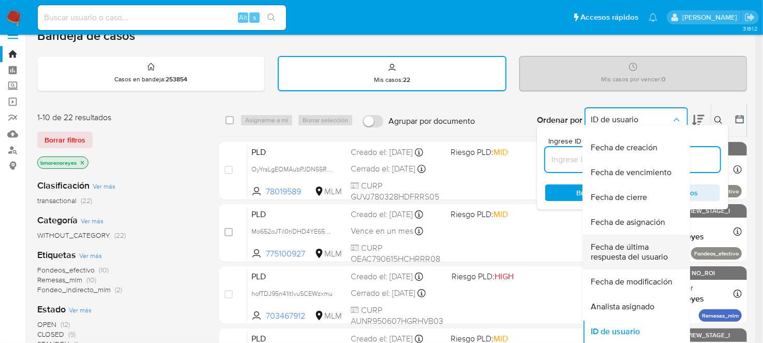
click at [630, 256] on span "Fecha de última respuesta del usuario" at bounding box center [633, 252] width 85 height 21
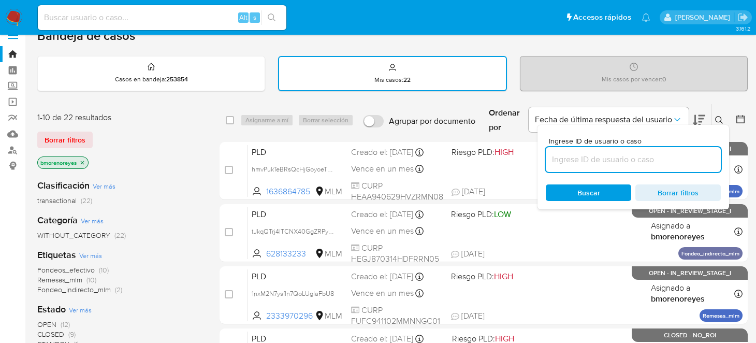
click at [662, 191] on span "Borrar filtros" at bounding box center [677, 192] width 71 height 14
click at [678, 118] on icon "Ordenar por" at bounding box center [677, 119] width 10 height 10
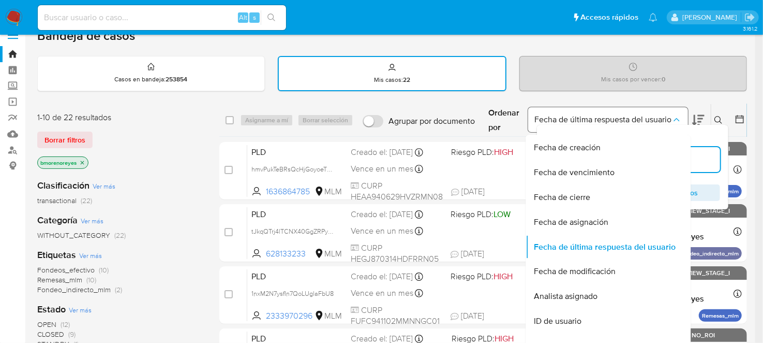
click at [678, 118] on icon "Ordenar por" at bounding box center [677, 119] width 10 height 10
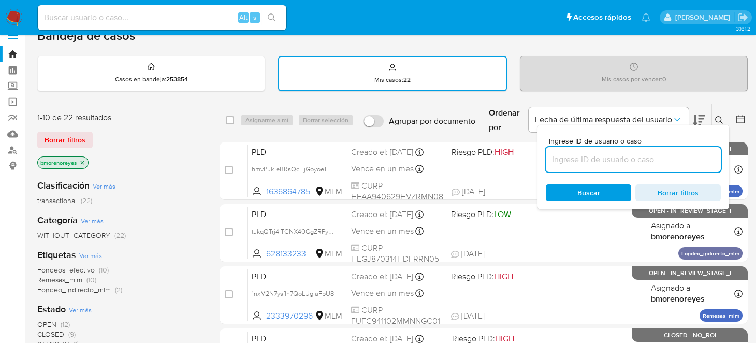
click at [713, 104] on div "Ingrese ID de usuario o caso Buscar Borrar filtros" at bounding box center [720, 120] width 18 height 32
click at [649, 194] on span "Borrar filtros" at bounding box center [677, 192] width 71 height 14
click at [379, 66] on div "Mis casos : 22" at bounding box center [392, 73] width 227 height 33
click at [650, 189] on span "Borrar filtros" at bounding box center [677, 192] width 71 height 14
click at [676, 115] on icon "Ordenar por" at bounding box center [677, 119] width 10 height 10
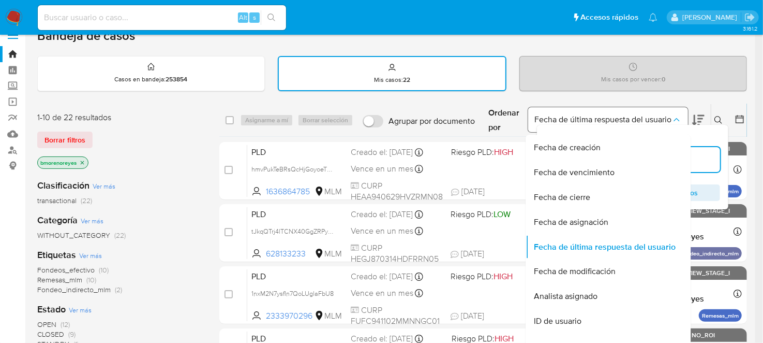
click at [676, 115] on icon "Ordenar por" at bounding box center [677, 119] width 10 height 10
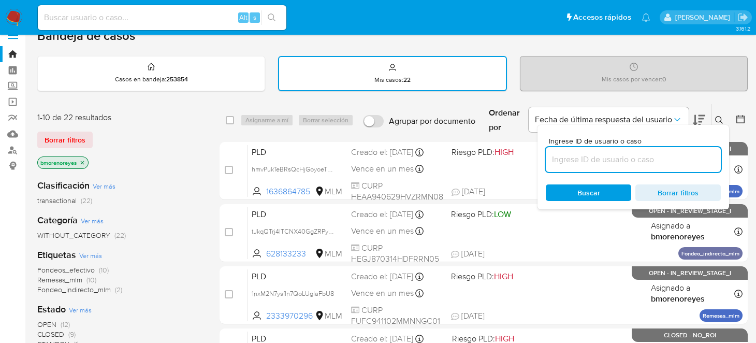
click at [708, 135] on div "Ingrese ID de usuario o caso Buscar Borrar filtros" at bounding box center [632, 167] width 191 height 84
click at [724, 114] on button at bounding box center [720, 120] width 17 height 12
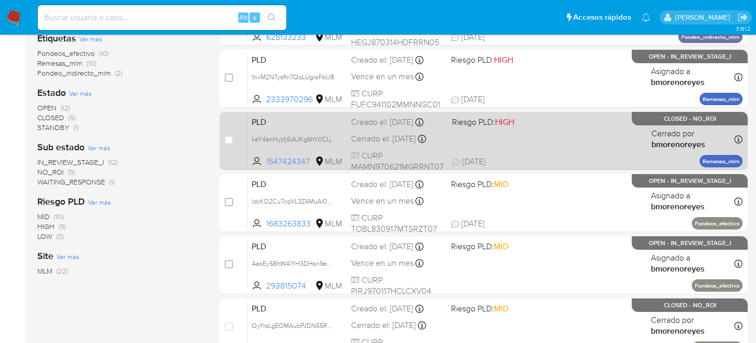
scroll to position [201, 0]
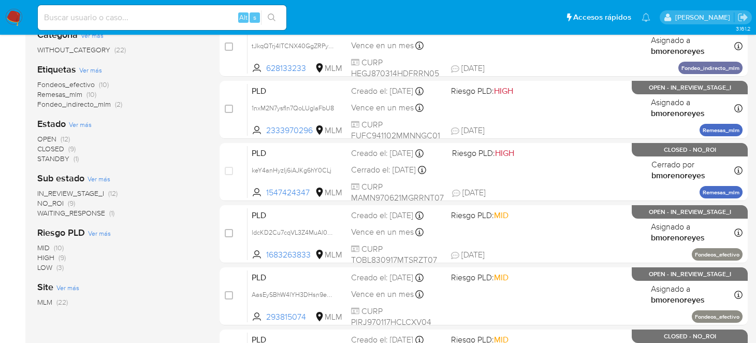
click at [194, 177] on div "Sub estado Ver más IN_REVIEW_STAGE_I (12) NO_ROI (9) WAITING_RESPONSE (1)" at bounding box center [120, 195] width 166 height 46
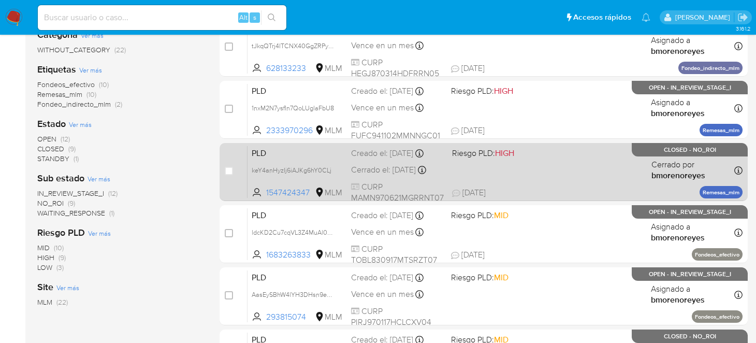
click at [509, 187] on span "26/09/2025 26/09/2025 17:11" at bounding box center [547, 192] width 191 height 11
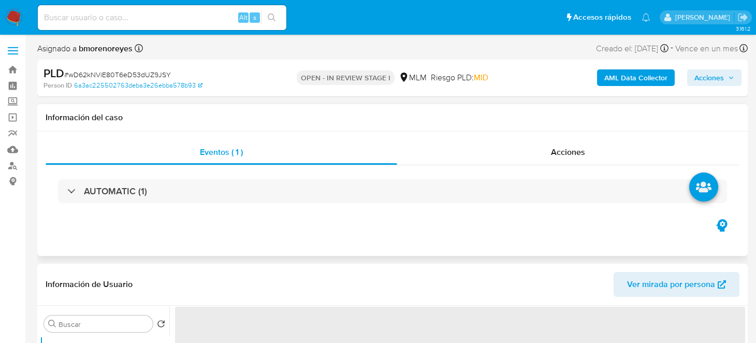
select select "10"
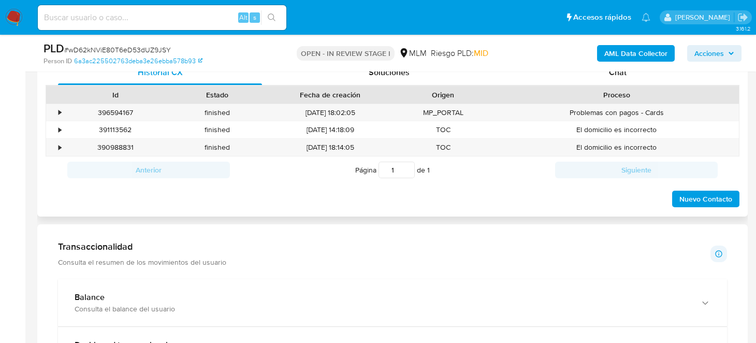
scroll to position [362, 0]
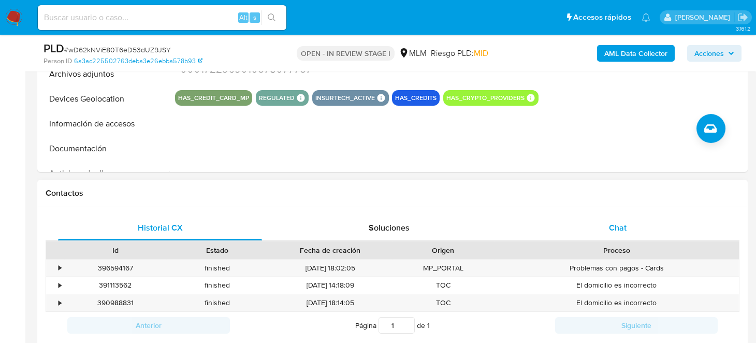
click at [610, 224] on span "Chat" at bounding box center [618, 227] width 18 height 12
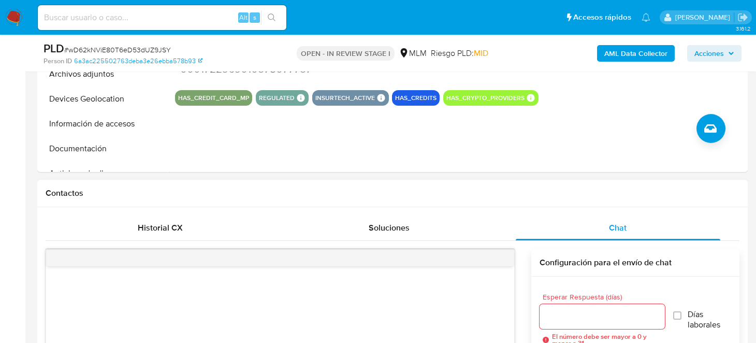
scroll to position [569, 0]
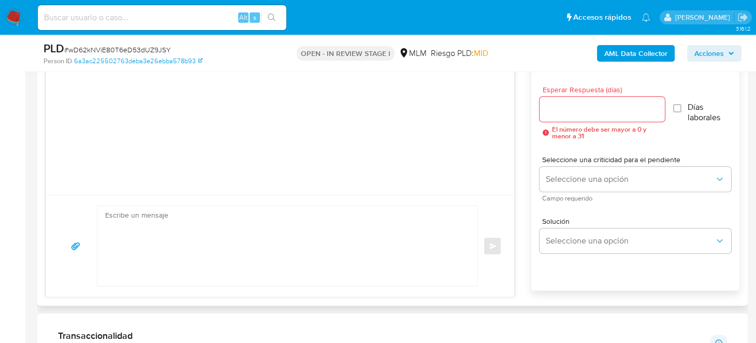
click at [581, 103] on input "Esperar Respuesta (días)" at bounding box center [602, 108] width 126 height 13
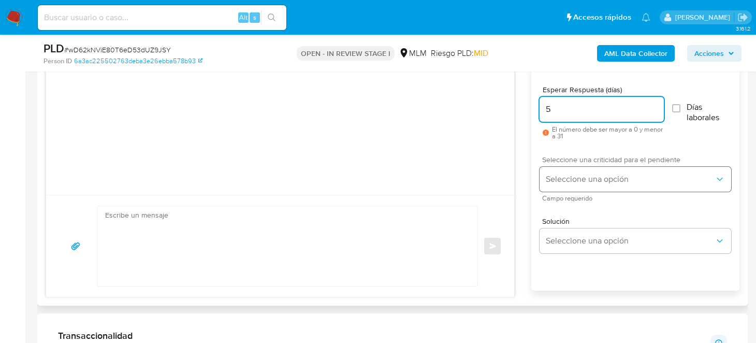
type input "5"
click at [581, 174] on span "Seleccione una opción" at bounding box center [629, 179] width 169 height 10
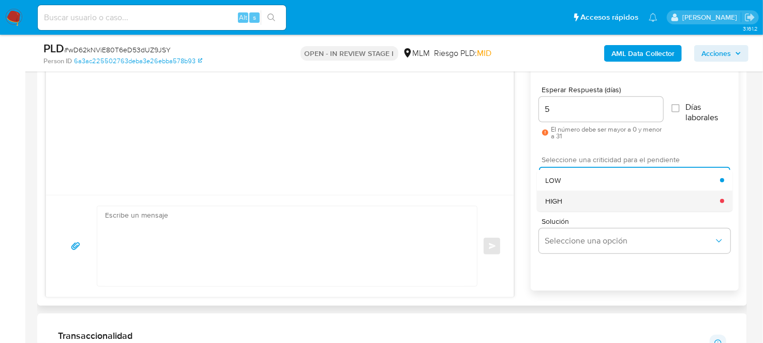
click at [582, 198] on div "HIGH" at bounding box center [632, 200] width 175 height 21
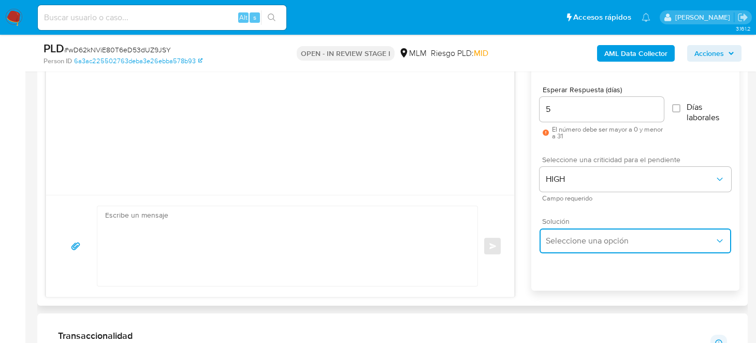
click at [564, 239] on span "Seleccione una opción" at bounding box center [629, 240] width 169 height 10
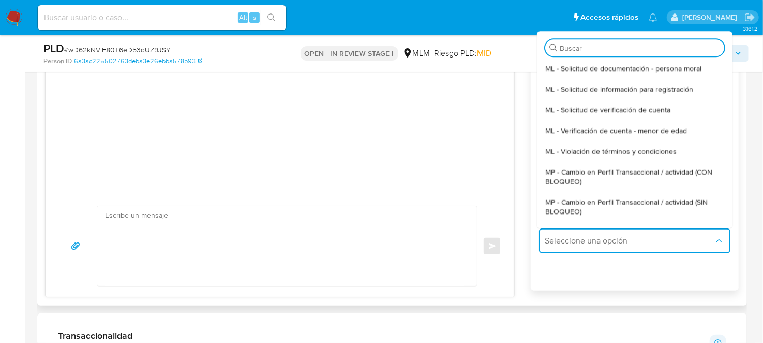
click at [290, 260] on textarea at bounding box center [284, 246] width 359 height 80
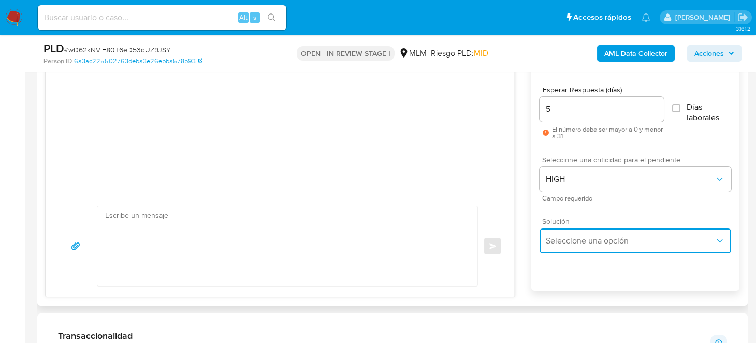
click at [579, 243] on span "Seleccione una opción" at bounding box center [629, 240] width 169 height 10
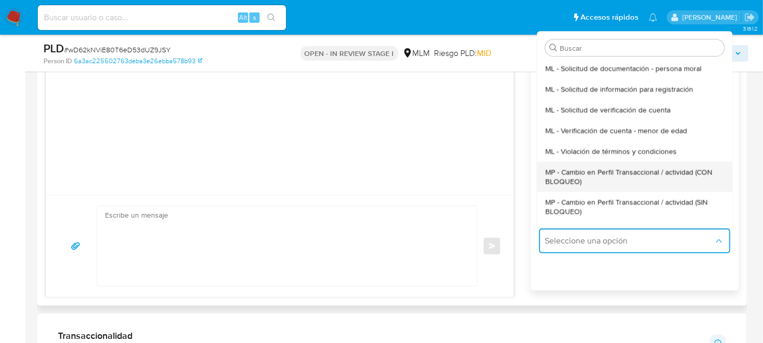
click at [612, 175] on span "MP - Cambio en Perfil Transaccional / actividad (CON BLOQUEO)" at bounding box center [634, 176] width 179 height 19
type textarea "Estimado ,Te comunicamos que se ha identificado un cambio en el uso habitual de…"
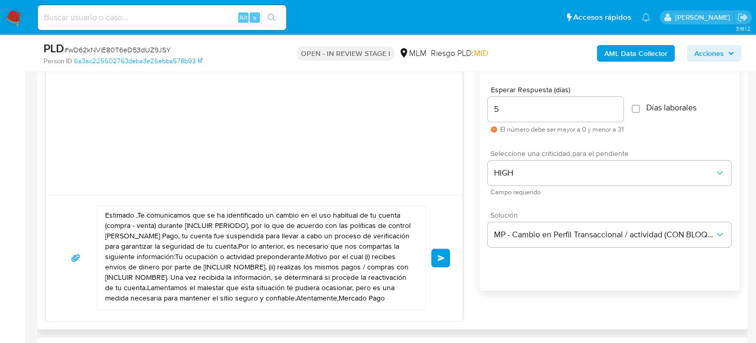
drag, startPoint x: 102, startPoint y: 210, endPoint x: 107, endPoint y: 215, distance: 7.0
click at [107, 215] on div "Estimado ,Te comunicamos que se ha identificado un cambio en el uso habitual de…" at bounding box center [258, 257] width 323 height 103
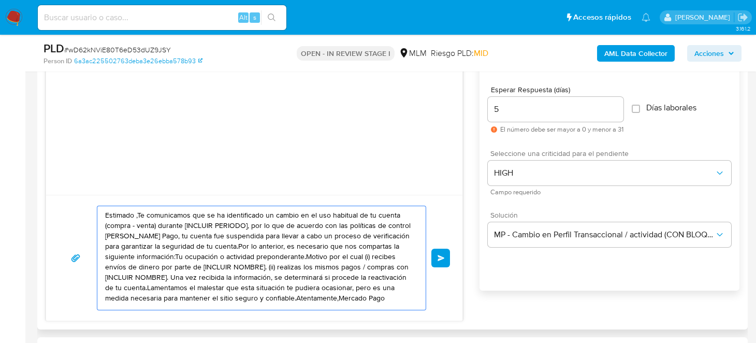
scroll to position [7, 0]
drag, startPoint x: 106, startPoint y: 212, endPoint x: 161, endPoint y: 320, distance: 121.3
click at [161, 320] on div "Historial CX Soluciones Chat Id Estado Fecha de creación Origen Proceso • 39659…" at bounding box center [392, 164] width 710 height 329
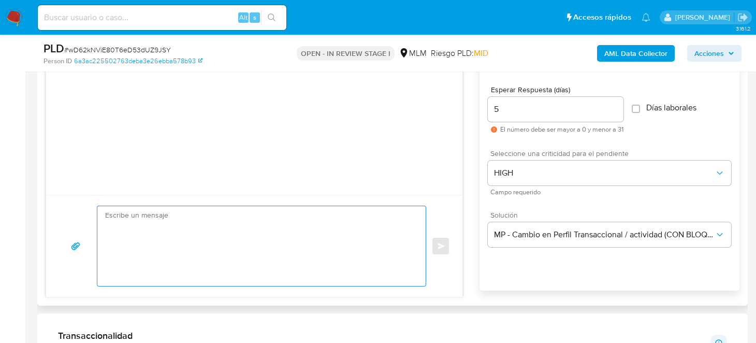
scroll to position [0, 0]
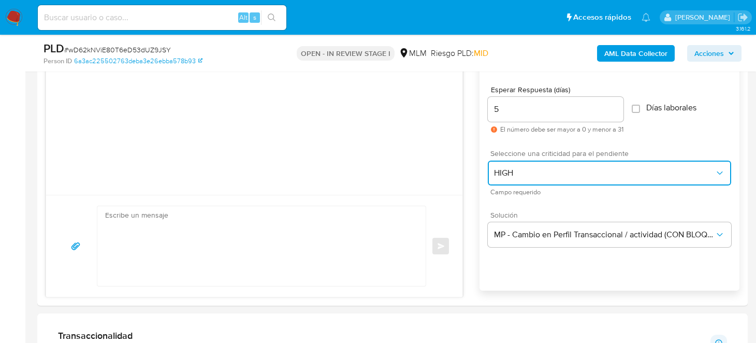
click at [603, 177] on button "HIGH" at bounding box center [608, 172] width 243 height 25
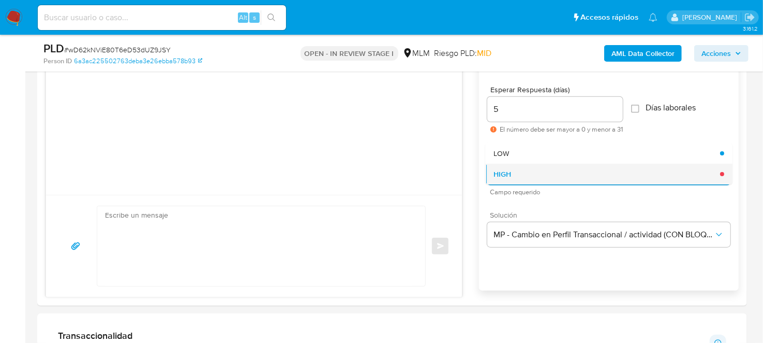
click at [546, 177] on div "HIGH" at bounding box center [607, 174] width 227 height 21
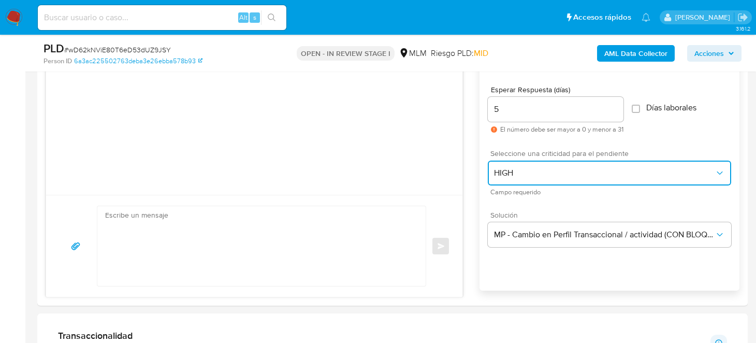
click at [546, 177] on button "HIGH" at bounding box center [608, 172] width 243 height 25
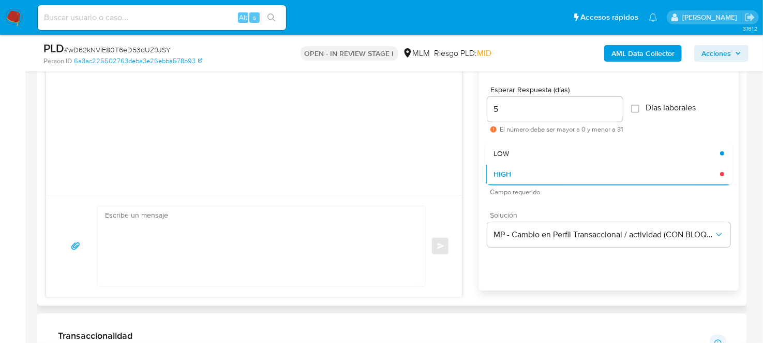
click at [187, 269] on textarea at bounding box center [258, 246] width 307 height 80
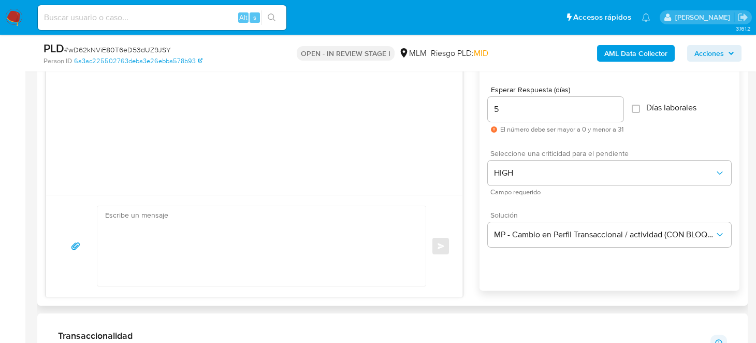
click at [164, 225] on textarea at bounding box center [258, 246] width 307 height 80
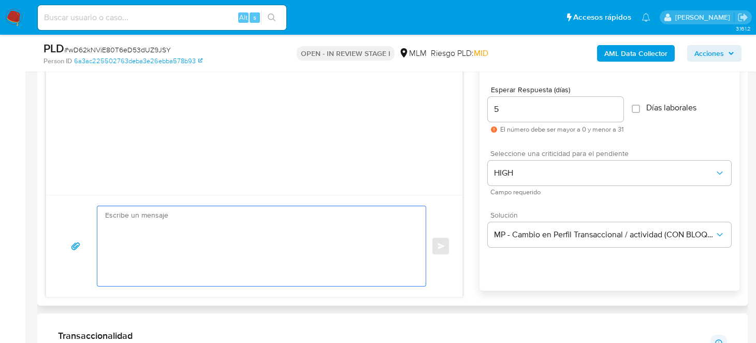
paste textarea "Estimado Cliente, Te comunicamos que de acuerdo con las políticas de control de…"
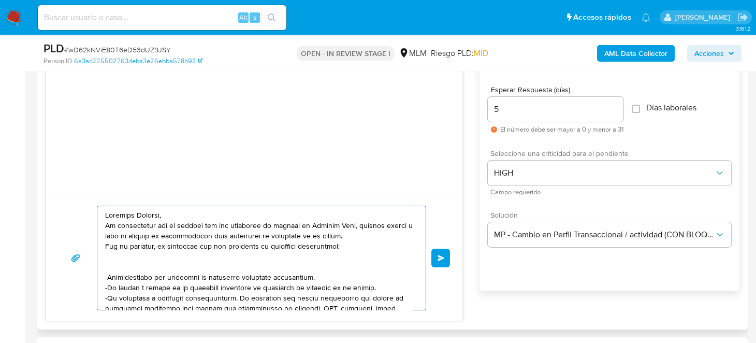
click at [178, 265] on textarea at bounding box center [258, 257] width 307 height 103
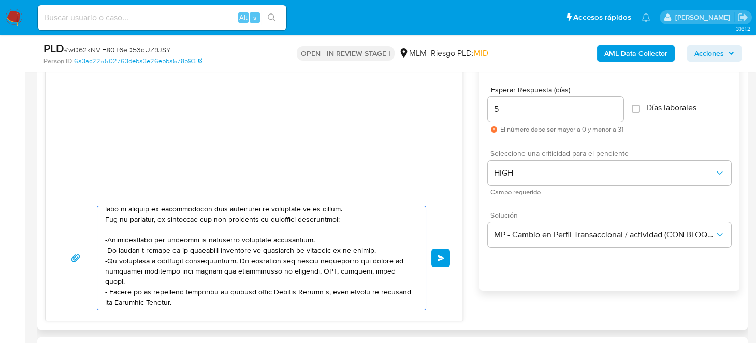
scroll to position [51, 0]
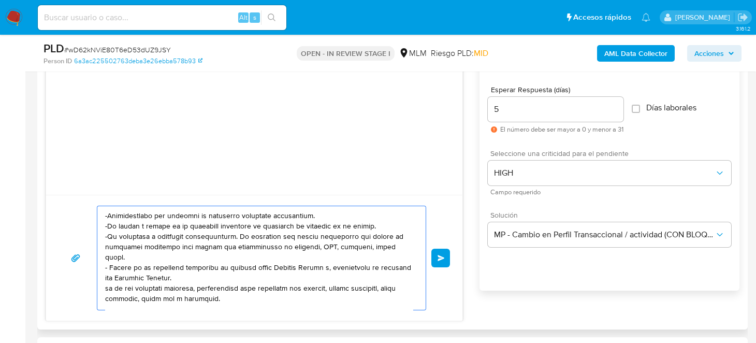
drag, startPoint x: 373, startPoint y: 228, endPoint x: 171, endPoint y: 231, distance: 201.8
click at [180, 231] on textarea at bounding box center [258, 257] width 307 height 103
click at [107, 215] on textarea at bounding box center [258, 257] width 307 height 103
click at [103, 213] on div at bounding box center [258, 257] width 323 height 103
drag, startPoint x: 146, startPoint y: 215, endPoint x: 386, endPoint y: 224, distance: 240.3
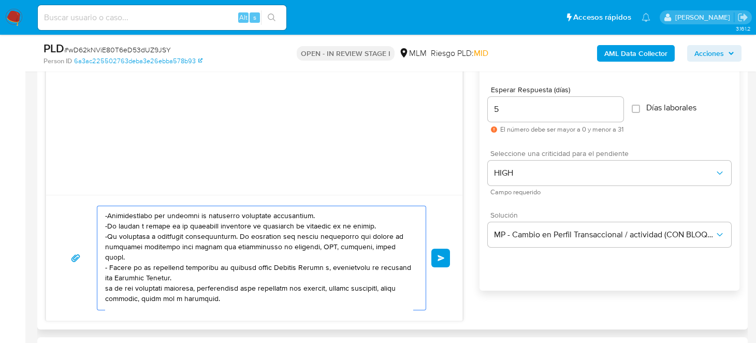
click at [386, 224] on textarea at bounding box center [258, 257] width 307 height 103
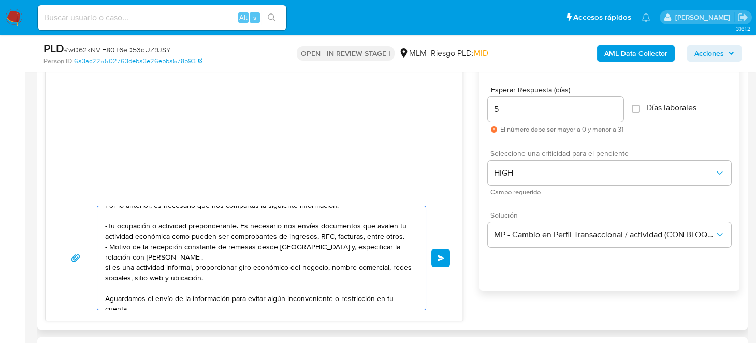
scroll to position [31, 0]
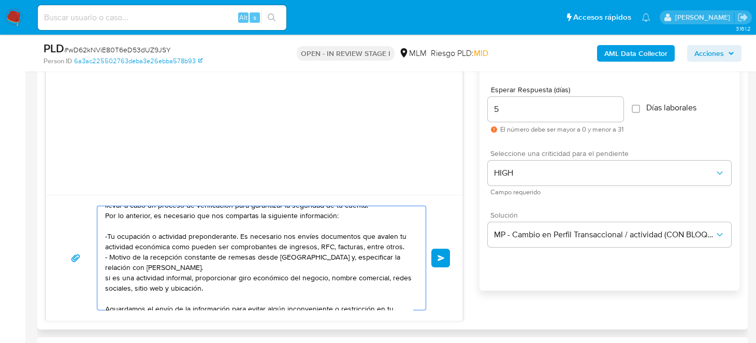
drag, startPoint x: 152, startPoint y: 234, endPoint x: 231, endPoint y: 234, distance: 78.7
click at [231, 234] on textarea "Estimado Cliente, Te comunicamos que de acuerdo con las políticas de control de…" at bounding box center [258, 257] width 307 height 103
click at [214, 235] on textarea "Estimado Cliente, Te comunicamos que de acuerdo con las políticas de control de…" at bounding box center [258, 257] width 307 height 103
click at [372, 236] on textarea "Estimado Cliente, Te comunicamos que de acuerdo con las políticas de control de…" at bounding box center [258, 257] width 307 height 103
click at [191, 236] on textarea "Estimado Cliente, Te comunicamos que de acuerdo con las políticas de control de…" at bounding box center [258, 257] width 307 height 103
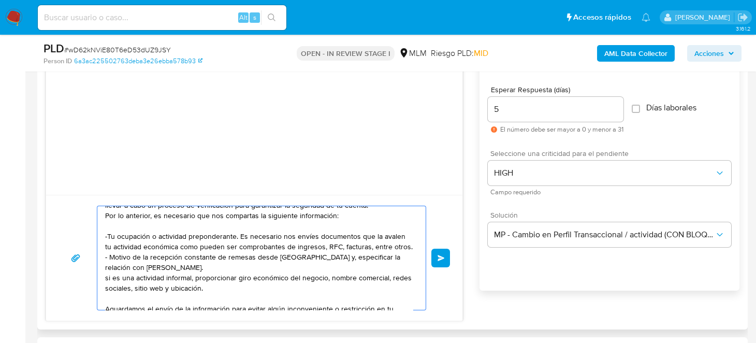
click at [191, 236] on textarea "Estimado Cliente, Te comunicamos que de acuerdo con las políticas de control de…" at bounding box center [258, 257] width 307 height 103
click at [200, 253] on textarea "Estimado Cliente, Te comunicamos que de acuerdo con las políticas de control de…" at bounding box center [258, 257] width 307 height 103
click at [280, 267] on textarea "Estimado Cliente, Te comunicamos que de acuerdo con las políticas de control de…" at bounding box center [258, 257] width 307 height 103
click at [198, 270] on textarea "Estimado Cliente, Te comunicamos que de acuerdo con las políticas de control de…" at bounding box center [258, 257] width 307 height 103
click at [159, 247] on textarea "Estimado Cliente, Te comunicamos que de acuerdo con las políticas de control de…" at bounding box center [258, 257] width 307 height 103
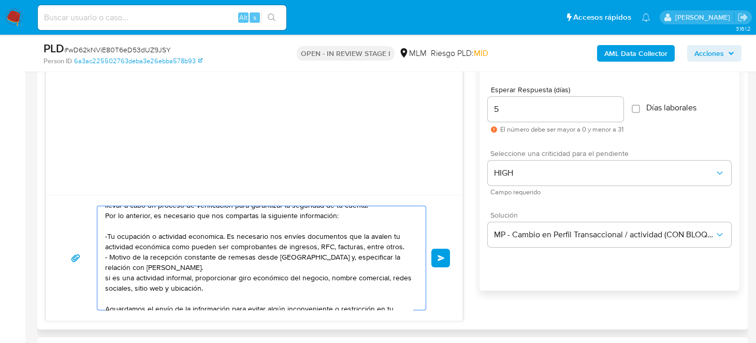
click at [159, 247] on textarea "Estimado Cliente, Te comunicamos que de acuerdo con las políticas de control de…" at bounding box center [258, 257] width 307 height 103
click at [198, 234] on textarea "Estimado Cliente, Te comunicamos que de acuerdo con las políticas de control de…" at bounding box center [258, 257] width 307 height 103
paste textarea "ómica"
click at [366, 249] on textarea "Estimado Cliente, Te comunicamos que de acuerdo con las políticas de control de…" at bounding box center [258, 257] width 307 height 103
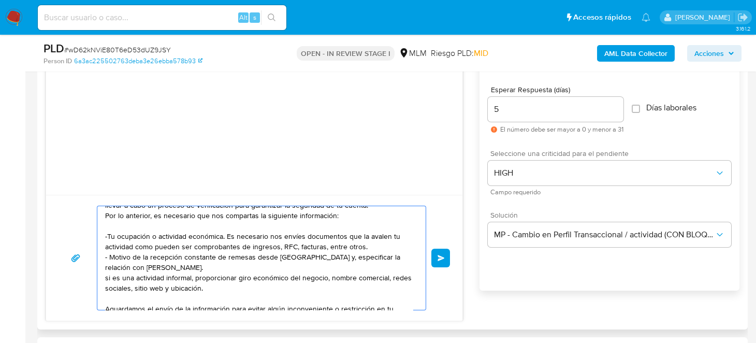
click at [366, 245] on textarea "Estimado Cliente, Te comunicamos que de acuerdo con las políticas de control de…" at bounding box center [258, 257] width 307 height 103
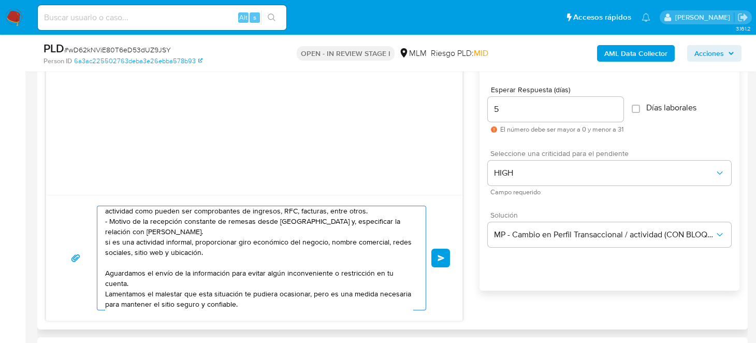
scroll to position [82, 0]
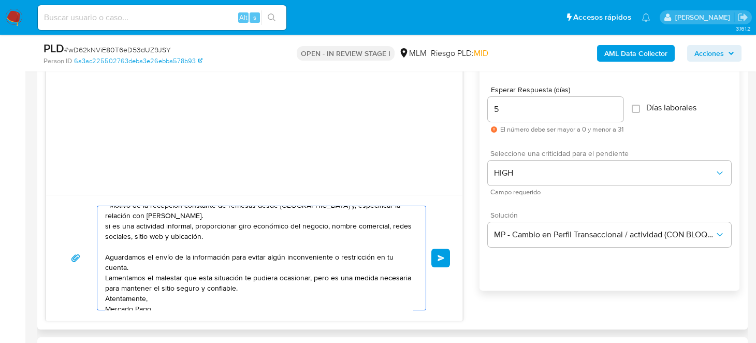
drag, startPoint x: 106, startPoint y: 223, endPoint x: 236, endPoint y: 233, distance: 130.8
click at [236, 233] on textarea "Estimado Cliente, Te comunicamos que de acuerdo con las políticas de control de…" at bounding box center [258, 257] width 307 height 103
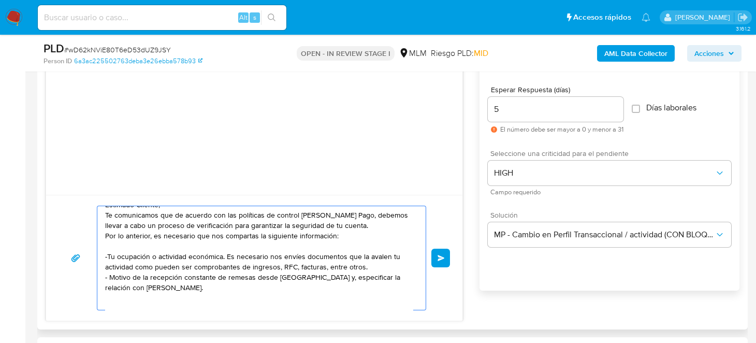
scroll to position [0, 0]
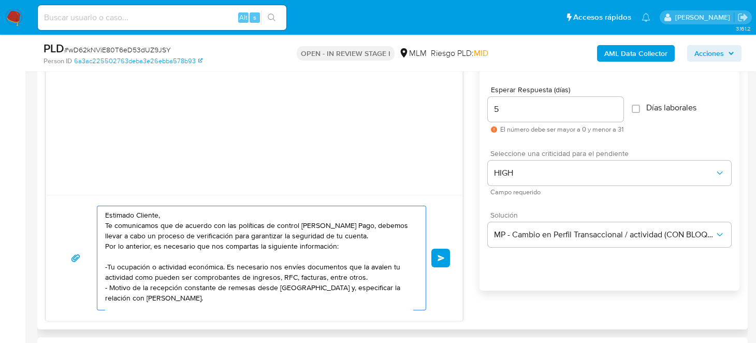
click at [366, 233] on textarea "Estimado Cliente, Te comunicamos que de acuerdo con las políticas de control de…" at bounding box center [258, 257] width 307 height 103
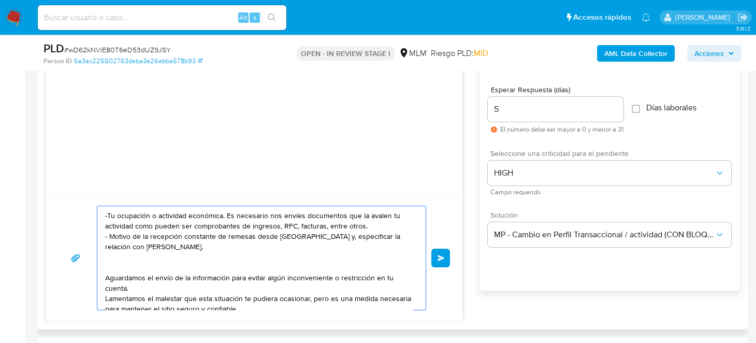
click at [367, 223] on textarea "Estimado Cliente, Te comunicamos que de acuerdo con las políticas de control de…" at bounding box center [258, 257] width 307 height 103
paste textarea "si es una actividad informal, proporcionar giro económico del negocio, nombre c…"
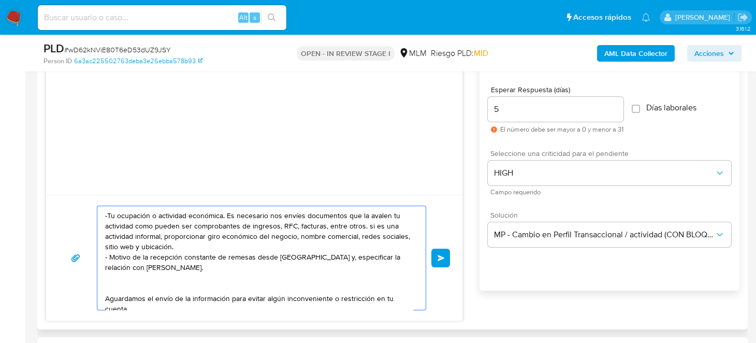
click at [369, 221] on textarea "Estimado Cliente, Te comunicamos que de acuerdo con las políticas de control de…" at bounding box center [258, 257] width 307 height 103
click at [208, 270] on textarea "Estimado Cliente, Te comunicamos que de acuerdo con las políticas de control de…" at bounding box center [258, 257] width 307 height 103
drag, startPoint x: 144, startPoint y: 255, endPoint x: 185, endPoint y: 265, distance: 42.8
click at [185, 265] on textarea "Estimado Cliente, Te comunicamos que de acuerdo con las políticas de control de…" at bounding box center [258, 257] width 307 height 103
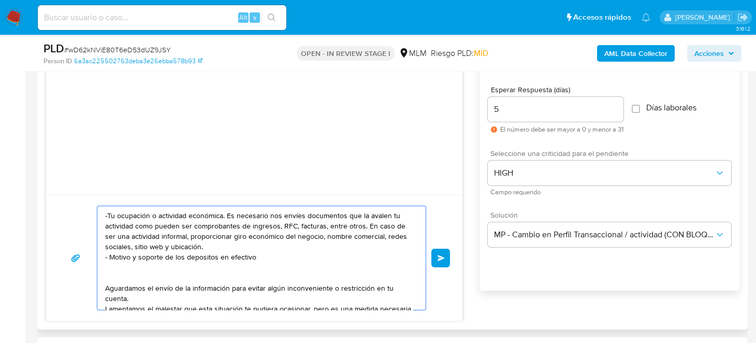
drag, startPoint x: 180, startPoint y: 253, endPoint x: 273, endPoint y: 258, distance: 93.3
click at [273, 258] on textarea "Estimado Cliente, Te comunicamos que de acuerdo con las políticas de control de…" at bounding box center [258, 257] width 307 height 103
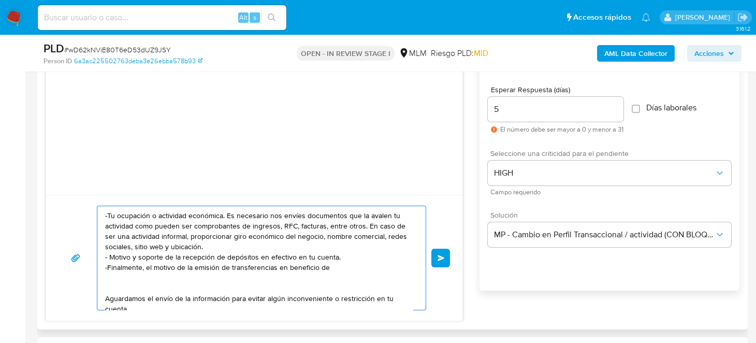
click at [177, 263] on textarea "Estimado Cliente, Te comunicamos que de acuerdo con las políticas de control de…" at bounding box center [258, 257] width 307 height 103
click at [363, 271] on textarea "Estimado Cliente, Te comunicamos que de acuerdo con las políticas de control de…" at bounding box center [258, 257] width 307 height 103
drag, startPoint x: 365, startPoint y: 262, endPoint x: 363, endPoint y: 270, distance: 7.4
click at [366, 262] on textarea "Estimado Cliente, Te comunicamos que de acuerdo con las políticas de control de…" at bounding box center [258, 257] width 307 height 103
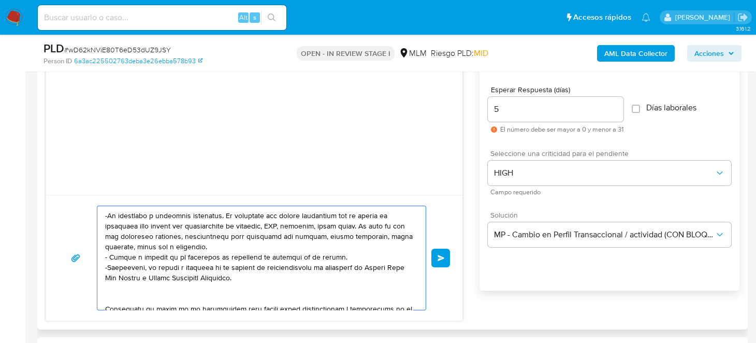
click at [317, 261] on textarea at bounding box center [258, 257] width 307 height 103
drag, startPoint x: 177, startPoint y: 266, endPoint x: 209, endPoint y: 266, distance: 31.6
click at [209, 266] on textarea at bounding box center [258, 257] width 307 height 103
drag, startPoint x: 217, startPoint y: 273, endPoint x: 191, endPoint y: 279, distance: 27.2
click at [180, 281] on textarea at bounding box center [258, 257] width 307 height 103
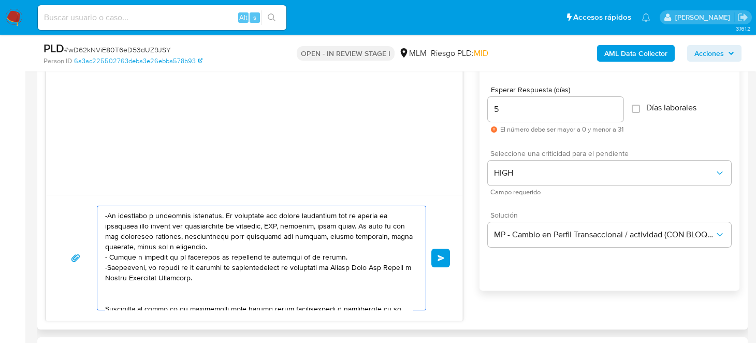
click at [203, 271] on textarea at bounding box center [258, 257] width 307 height 103
click at [277, 271] on textarea at bounding box center [258, 257] width 307 height 103
drag, startPoint x: 132, startPoint y: 255, endPoint x: 164, endPoint y: 256, distance: 31.1
click at [164, 256] on textarea at bounding box center [258, 257] width 307 height 103
click at [273, 273] on textarea at bounding box center [258, 257] width 307 height 103
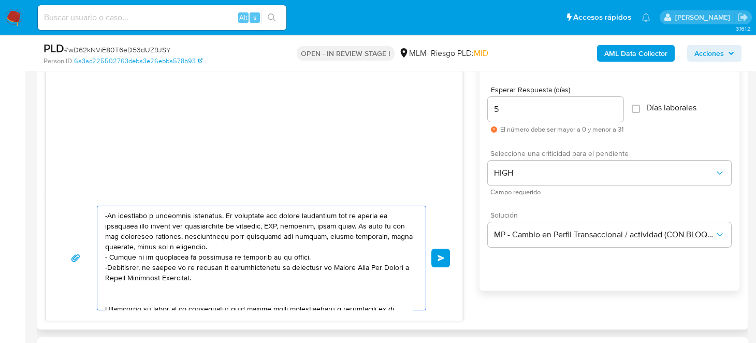
click at [187, 254] on textarea at bounding box center [258, 257] width 307 height 103
click at [260, 274] on textarea at bounding box center [258, 257] width 307 height 103
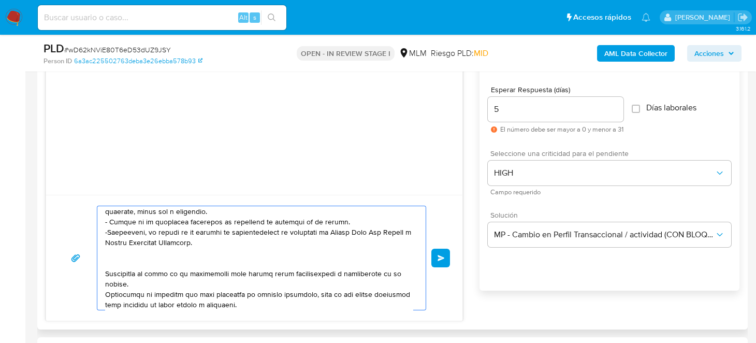
scroll to position [103, 0]
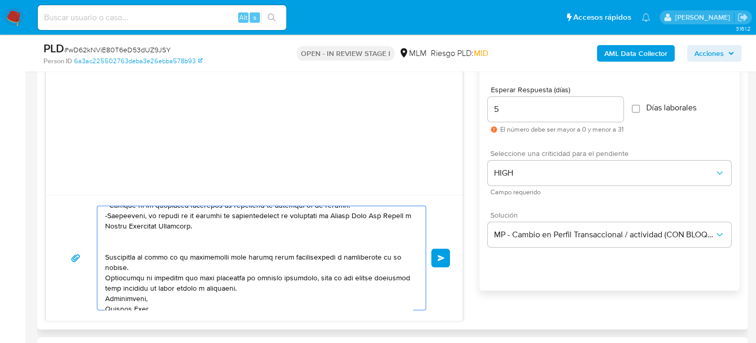
click at [229, 245] on textarea at bounding box center [258, 257] width 307 height 103
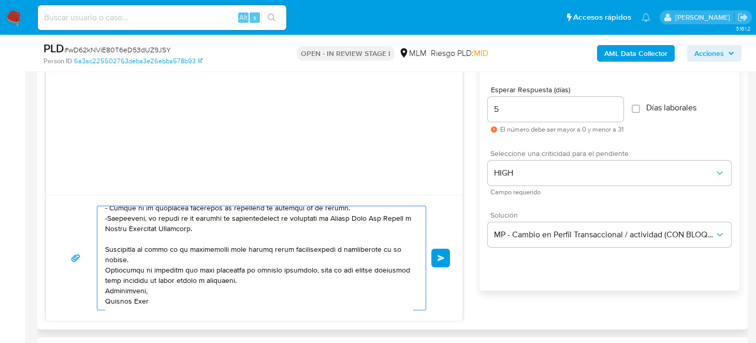
click at [234, 245] on textarea at bounding box center [258, 257] width 307 height 103
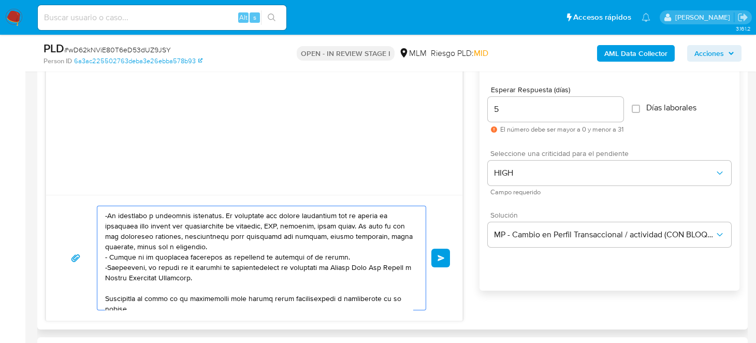
scroll to position [0, 0]
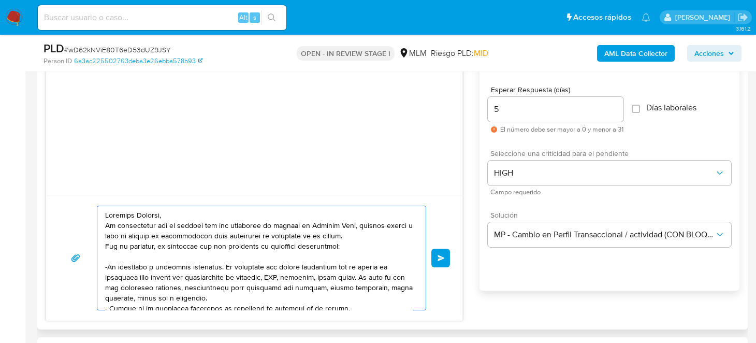
click at [251, 259] on textarea at bounding box center [258, 257] width 307 height 103
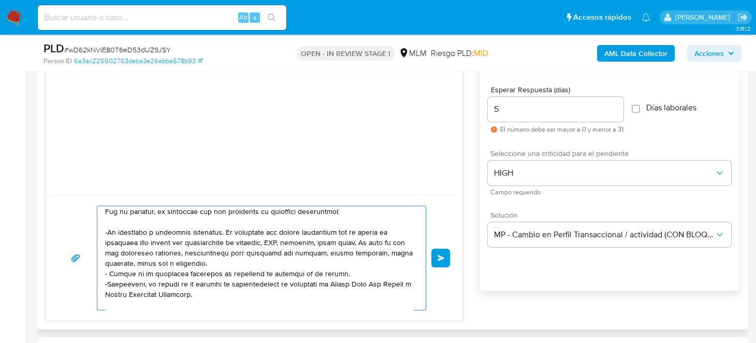
scroll to position [51, 0]
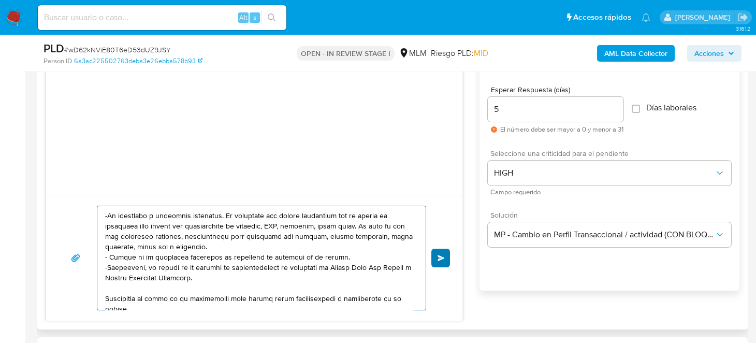
type textarea "Estimado Cliente, Te comunicamos que de acuerdo con las políticas de control de…"
click at [436, 257] on button "Enviar" at bounding box center [440, 257] width 19 height 19
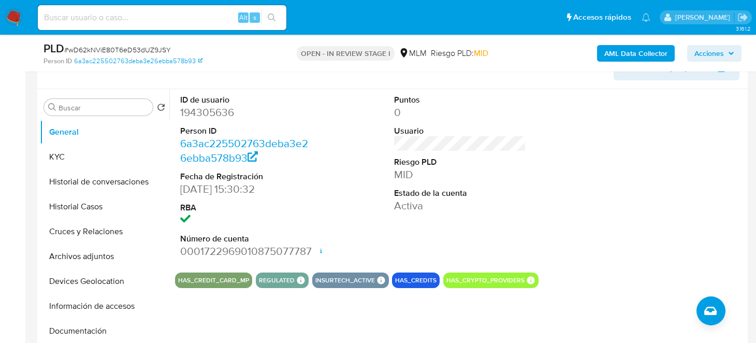
scroll to position [103, 0]
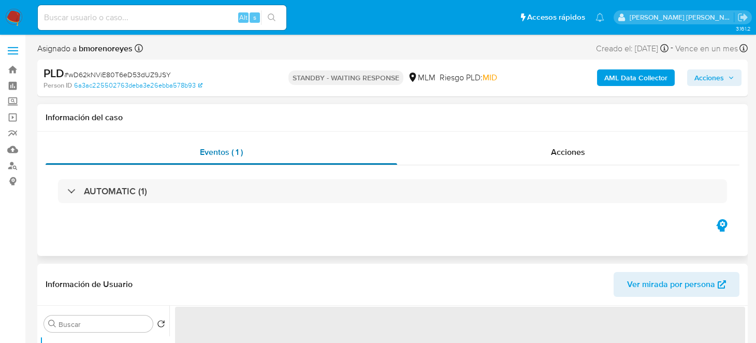
select select "10"
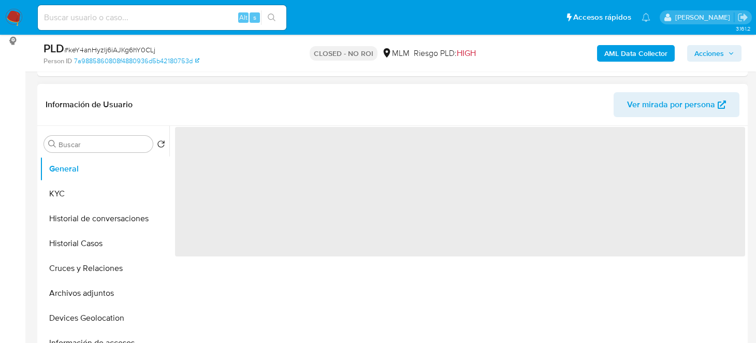
select select "10"
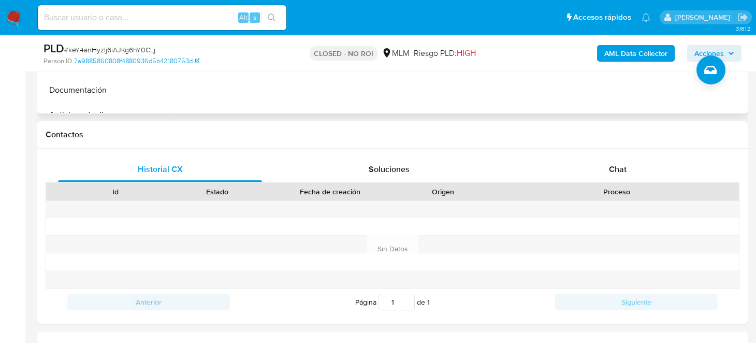
scroll to position [414, 0]
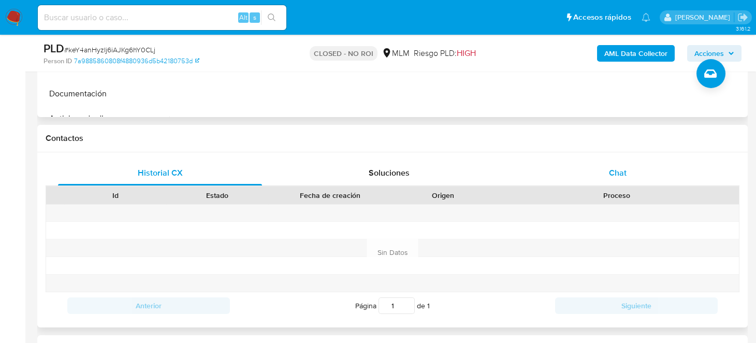
click at [617, 172] on span "Chat" at bounding box center [618, 173] width 18 height 12
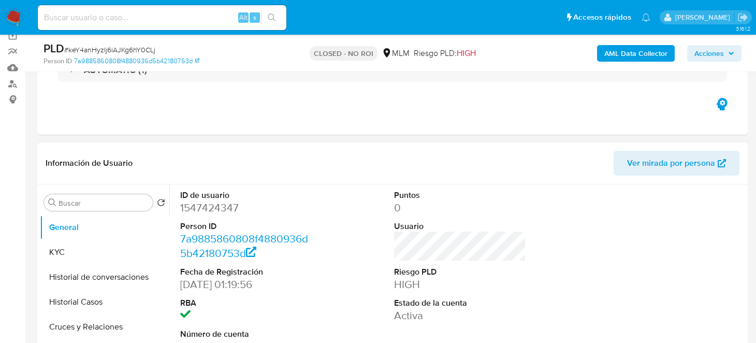
scroll to position [0, 0]
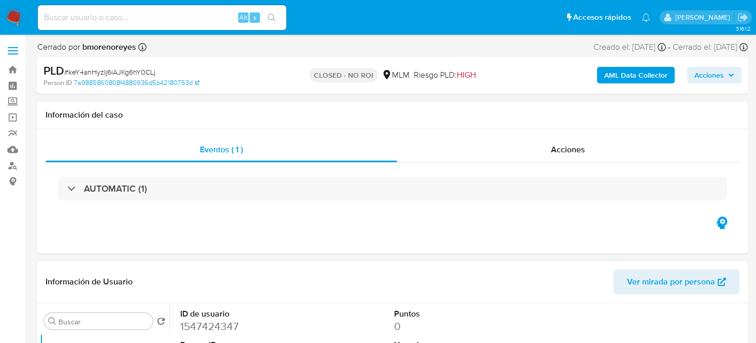
click at [10, 20] on img at bounding box center [14, 18] width 18 height 18
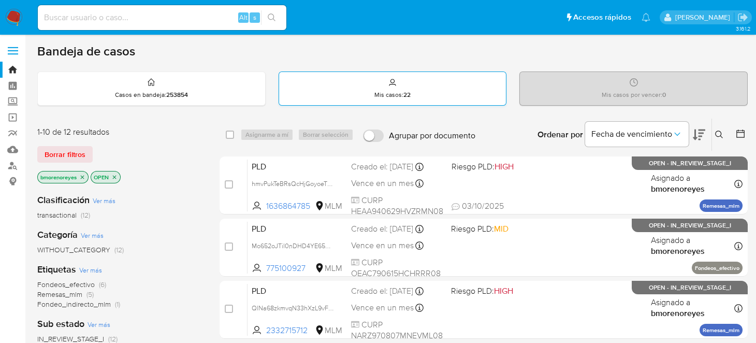
click at [412, 87] on div "Mis casos : 22" at bounding box center [392, 88] width 227 height 33
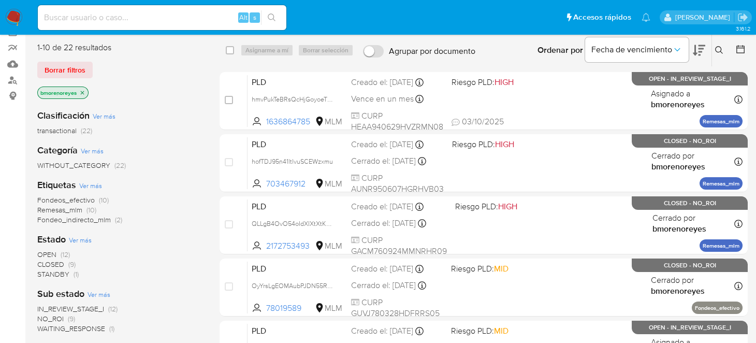
scroll to position [103, 0]
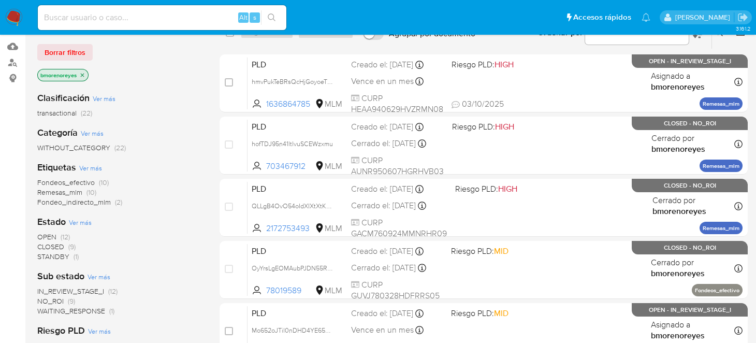
click at [49, 234] on span "OPEN" at bounding box center [46, 236] width 19 height 10
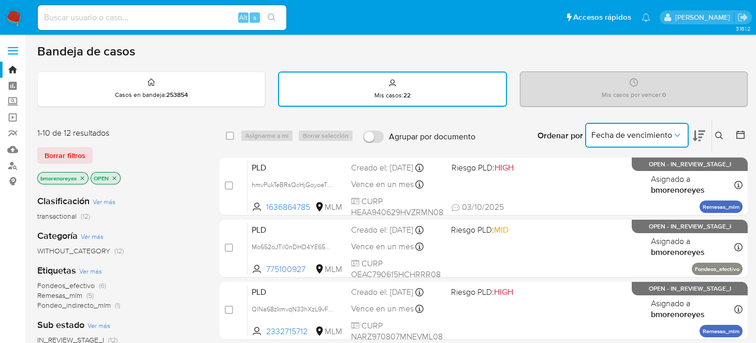
click at [681, 135] on icon "Ordenar por" at bounding box center [677, 135] width 10 height 10
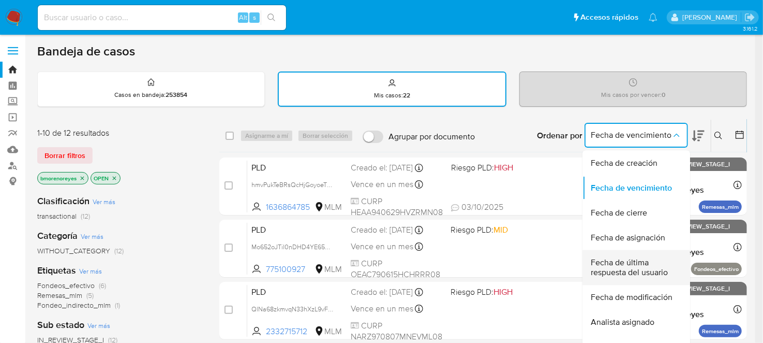
click at [621, 266] on span "Fecha de última respuesta del usuario" at bounding box center [633, 267] width 85 height 21
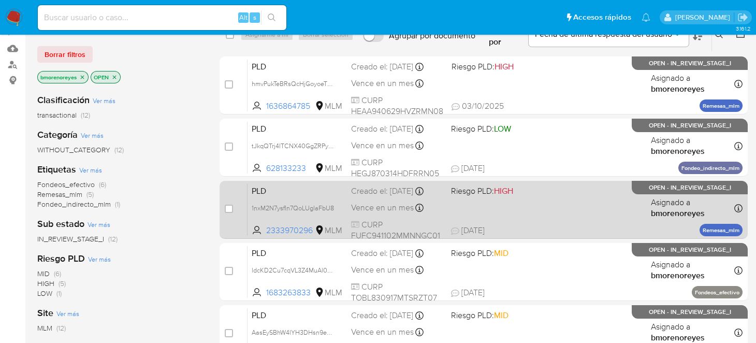
scroll to position [103, 0]
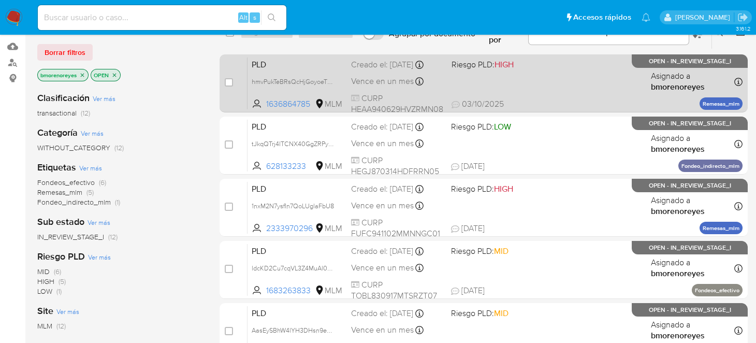
click at [545, 86] on div "PLD hmvPukTeBRsQcHjGoyoeTNMy 1636864785 MLM Riesgo PLD: HIGH Creado el: [DATE] …" at bounding box center [494, 83] width 495 height 52
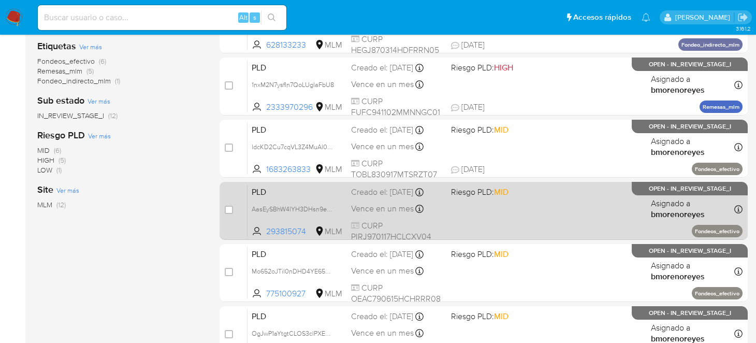
scroll to position [207, 0]
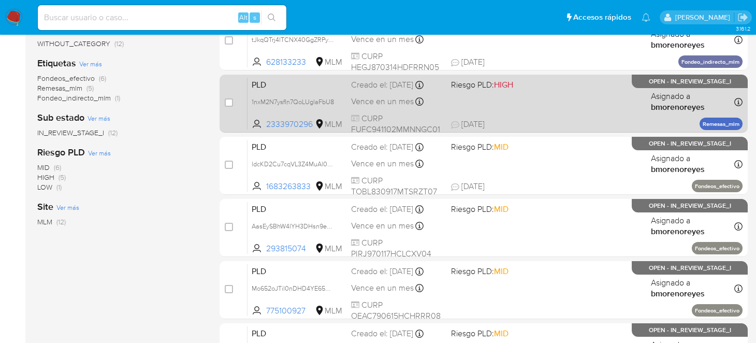
click at [527, 101] on span at bounding box center [497, 101] width 92 height 2
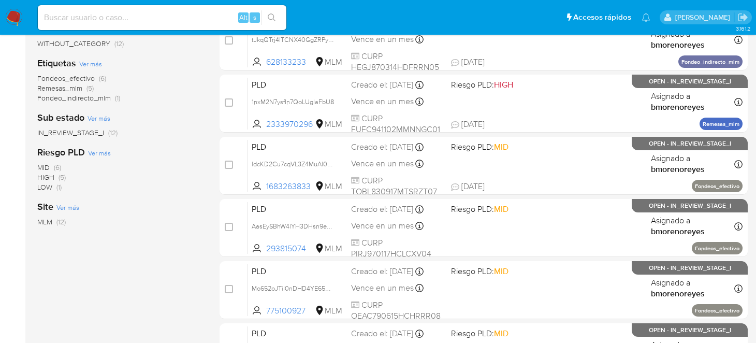
click at [19, 20] on img at bounding box center [14, 18] width 18 height 18
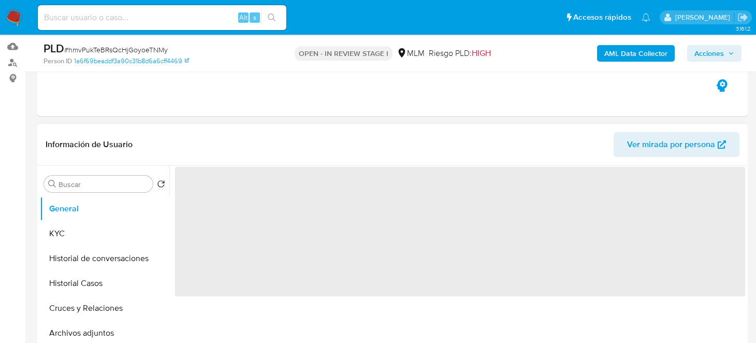
select select "10"
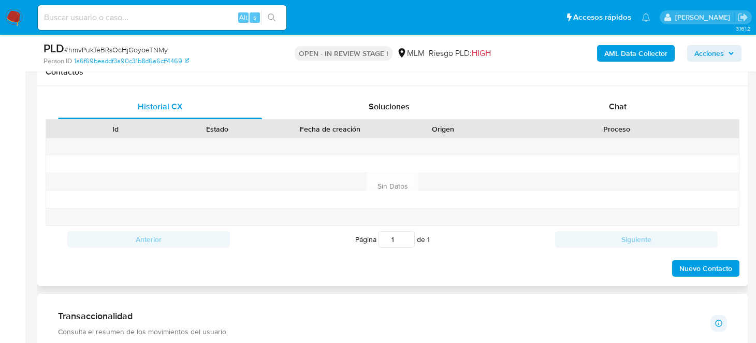
scroll to position [466, 0]
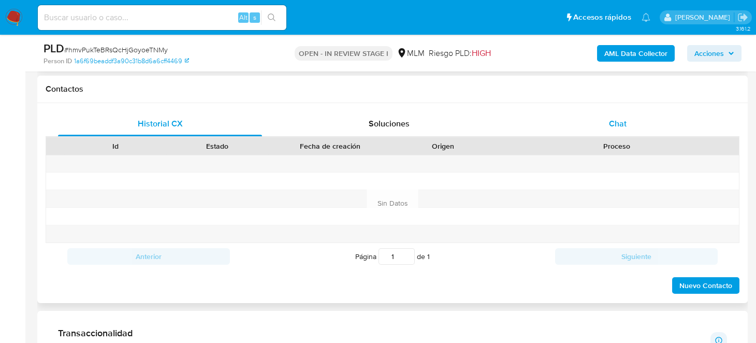
click at [618, 122] on span "Chat" at bounding box center [618, 123] width 18 height 12
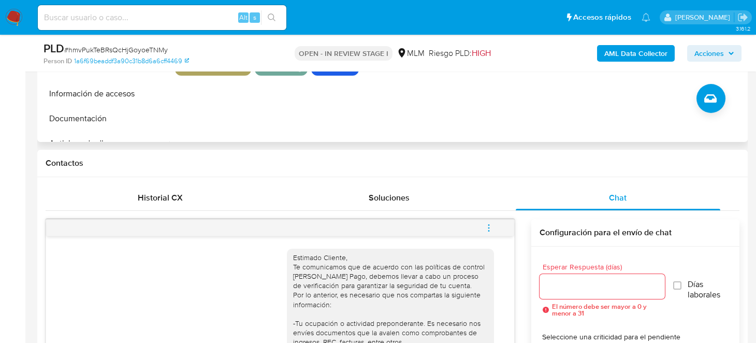
scroll to position [362, 0]
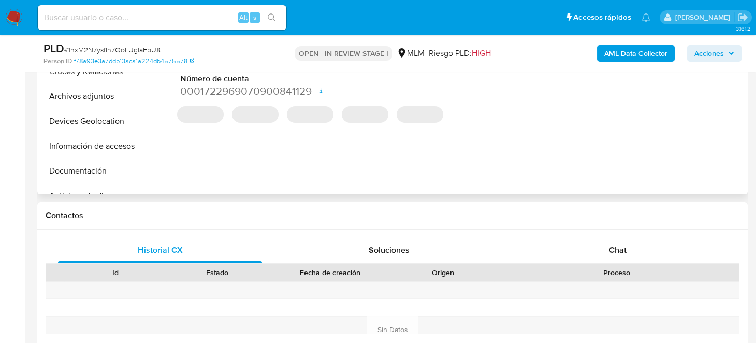
select select "10"
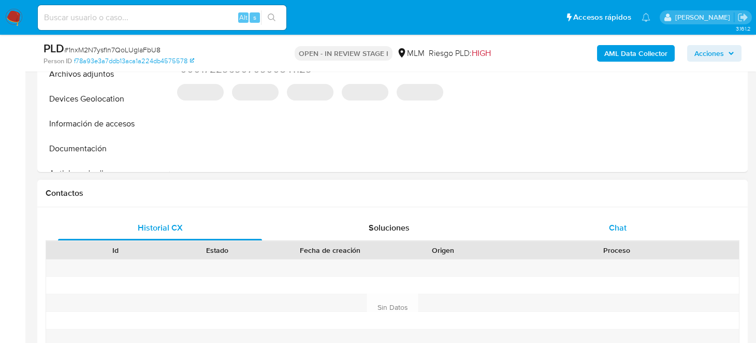
click at [608, 226] on div "Chat" at bounding box center [617, 227] width 204 height 25
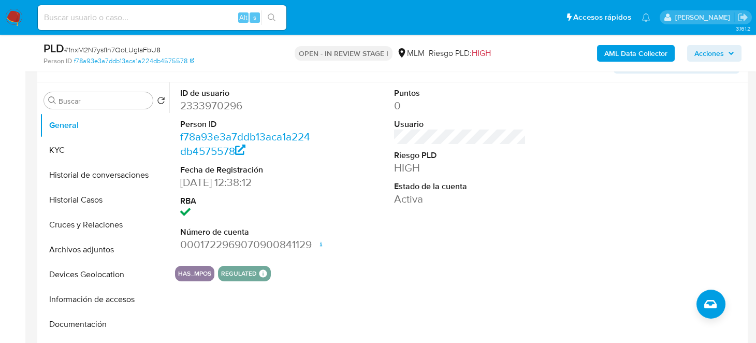
scroll to position [103, 0]
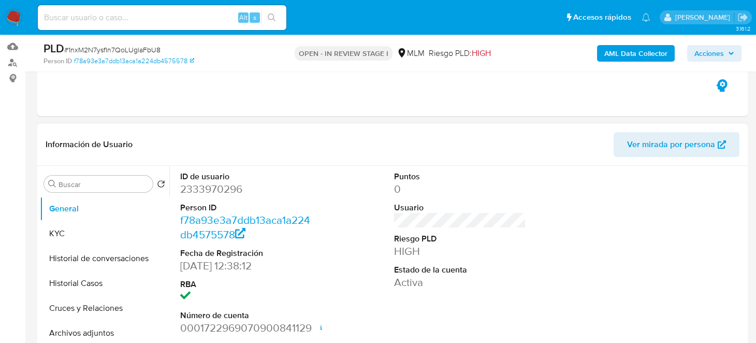
click at [218, 189] on dd "2333970296" at bounding box center [246, 189] width 132 height 14
click at [218, 187] on dd "2333970296" at bounding box center [246, 189] width 132 height 14
click at [216, 189] on dd "2333970296" at bounding box center [246, 189] width 132 height 14
copy dd "2333970296"
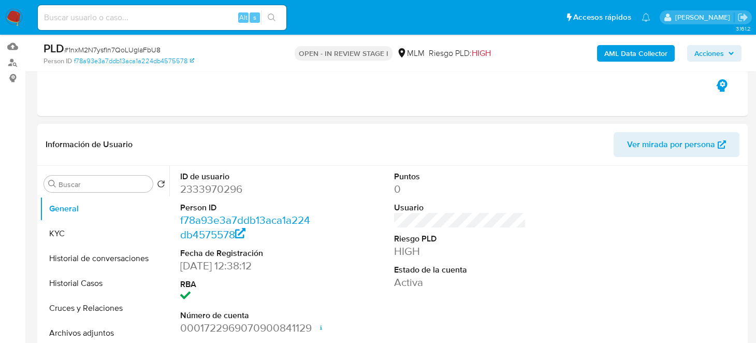
click at [520, 158] on div "Información de Usuario Ver mirada por persona" at bounding box center [392, 145] width 710 height 42
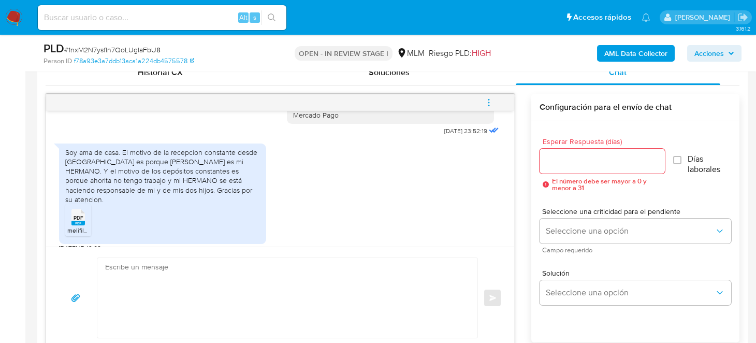
scroll to position [226, 0]
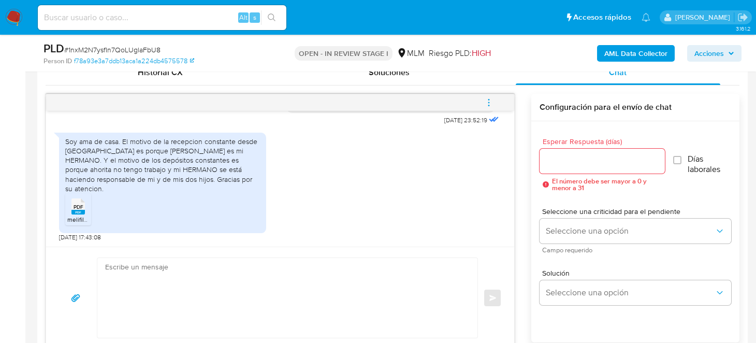
drag, startPoint x: 11, startPoint y: 15, endPoint x: 47, endPoint y: 17, distance: 35.8
click at [11, 15] on img at bounding box center [14, 18] width 18 height 18
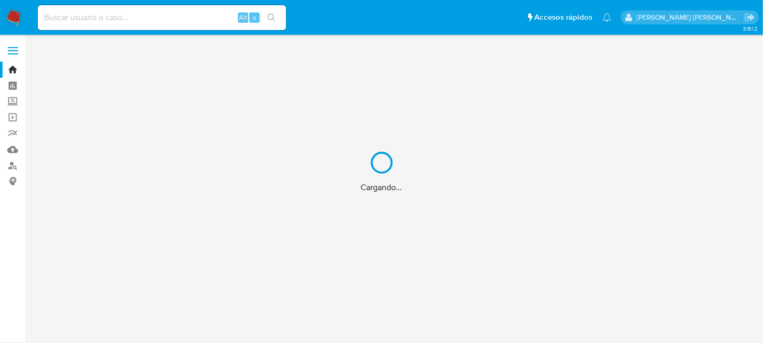
click at [115, 20] on div "Cargando..." at bounding box center [381, 171] width 763 height 343
click at [112, 19] on div "Cargando..." at bounding box center [381, 171] width 763 height 343
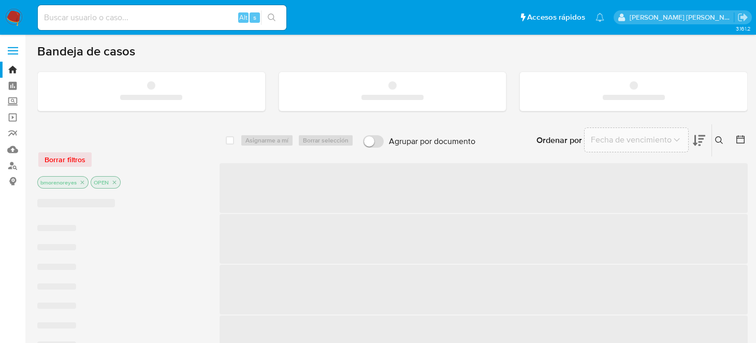
click at [124, 19] on input at bounding box center [162, 17] width 248 height 13
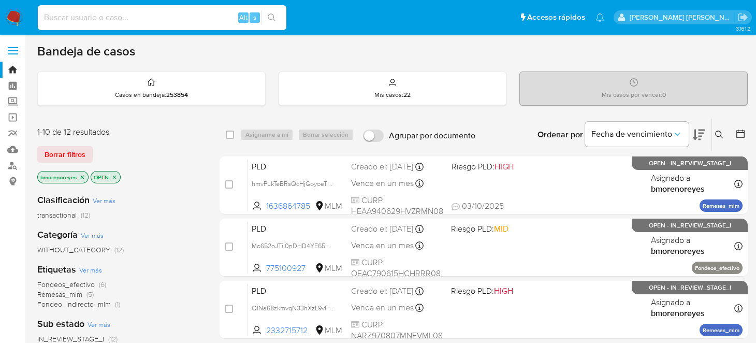
paste input "548390723"
type input "548390723"
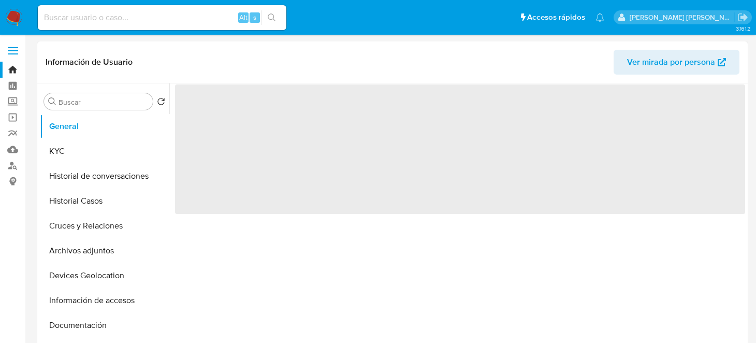
select select "10"
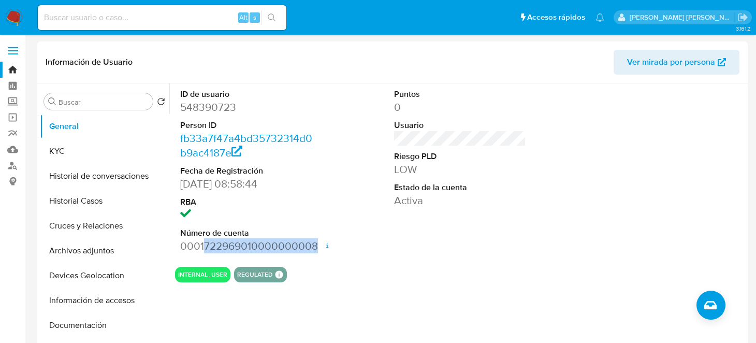
drag, startPoint x: 204, startPoint y: 246, endPoint x: 315, endPoint y: 247, distance: 110.7
click at [312, 247] on dd "0001722969010000000008 Fecha de apertura 14/02/2024 22:04 Estado ACTIVE" at bounding box center [246, 246] width 132 height 14
copy dd "722969010000000008"
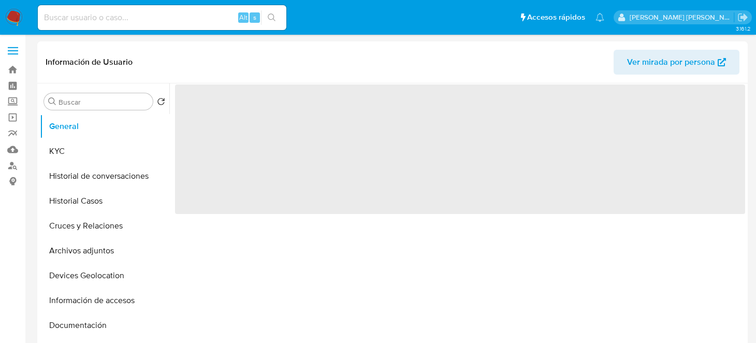
select select "10"
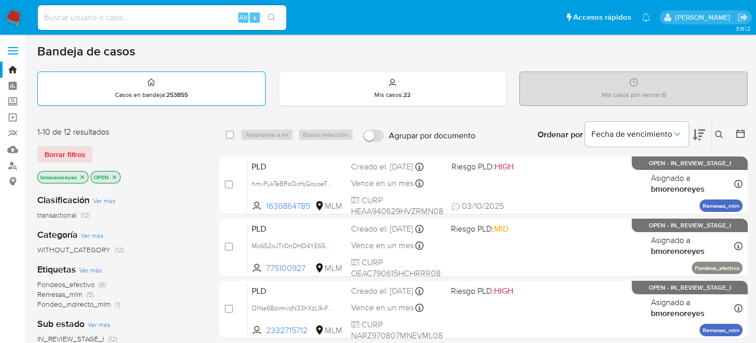
click at [174, 83] on div "Casos en bandeja : 253855" at bounding box center [151, 88] width 227 height 33
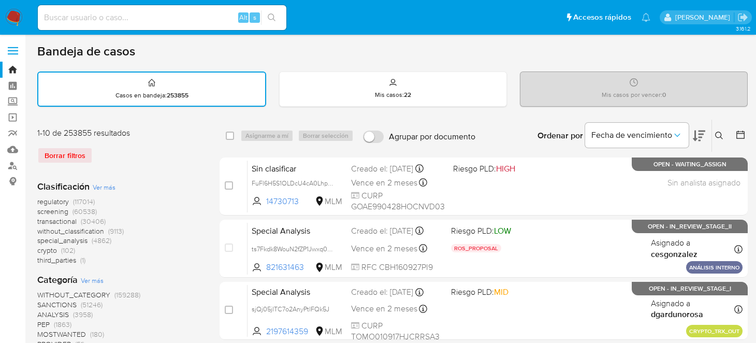
drag, startPoint x: 708, startPoint y: 135, endPoint x: 714, endPoint y: 133, distance: 5.6
click at [708, 135] on div "Ordenar por Fecha de vencimiento" at bounding box center [620, 136] width 182 height 32
click at [717, 132] on icon at bounding box center [719, 135] width 8 height 8
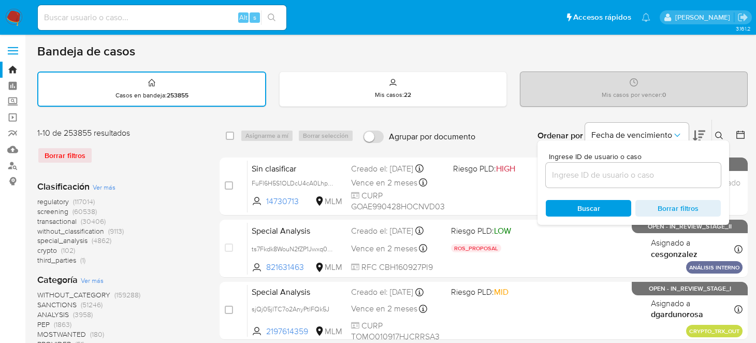
click at [582, 174] on input at bounding box center [632, 174] width 175 height 13
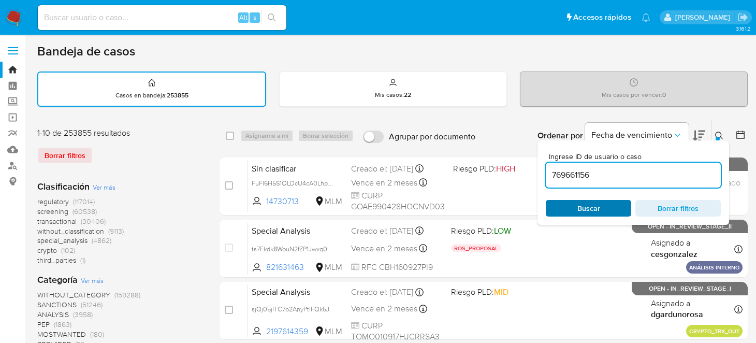
type input "769661156"
click at [598, 206] on div "Buscar Borrar filtros" at bounding box center [632, 208] width 175 height 17
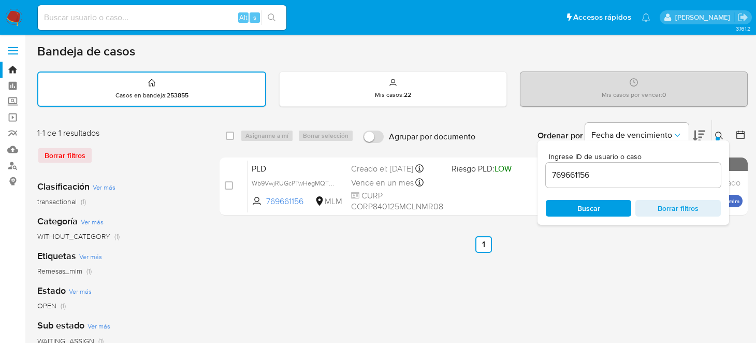
click at [234, 275] on div "select-all-cases-checkbox Asignarme a mí Borrar selección Agrupar por documento…" at bounding box center [483, 346] width 528 height 454
click at [229, 133] on input "checkbox" at bounding box center [230, 135] width 8 height 8
checkbox input "true"
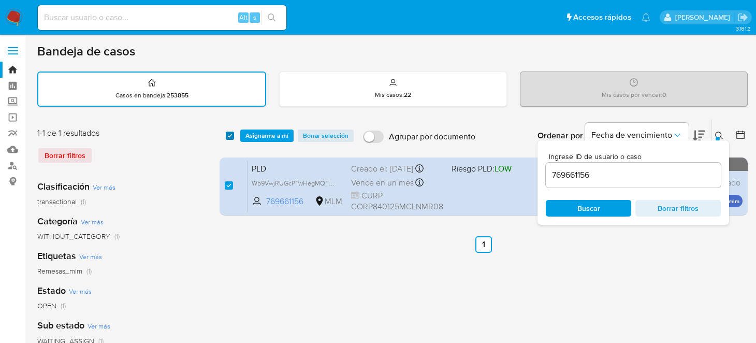
click at [231, 134] on input "checkbox" at bounding box center [230, 135] width 8 height 8
checkbox input "false"
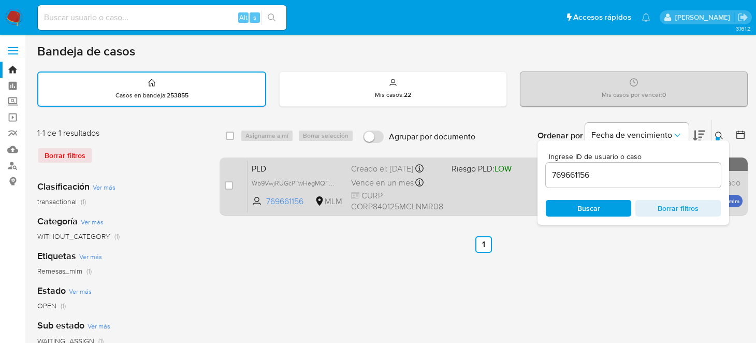
click at [227, 185] on input "checkbox" at bounding box center [229, 185] width 8 height 8
checkbox input "true"
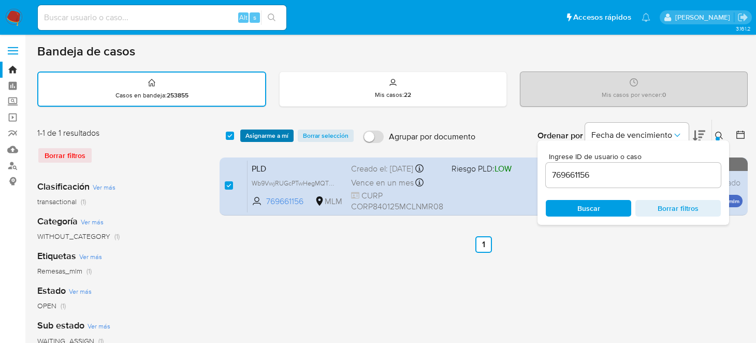
click at [262, 131] on span "Asignarme a mí" at bounding box center [266, 135] width 43 height 10
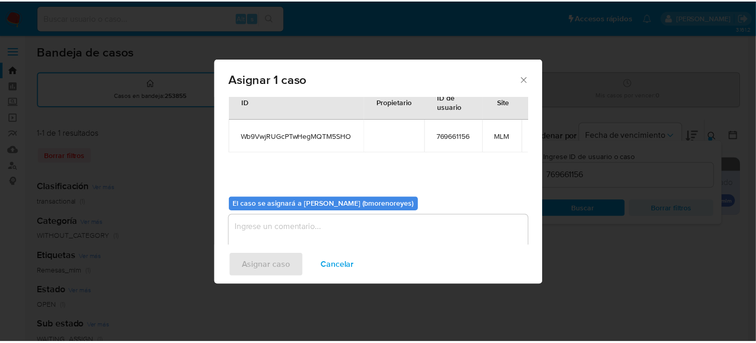
scroll to position [61, 0]
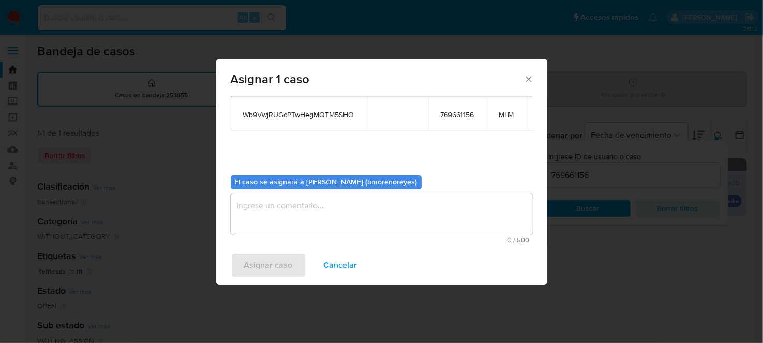
click at [299, 203] on textarea "assign-modal" at bounding box center [382, 213] width 302 height 41
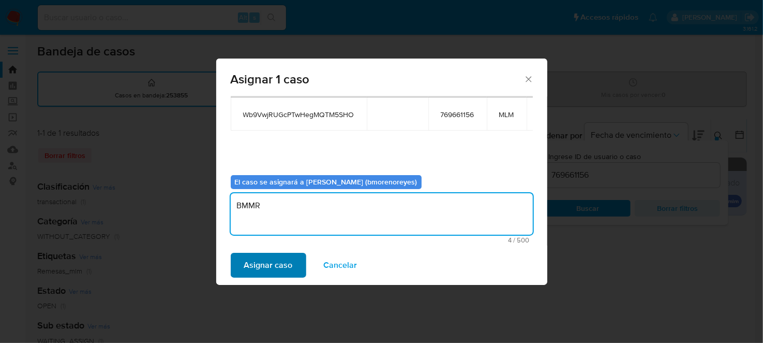
type textarea "BMMR"
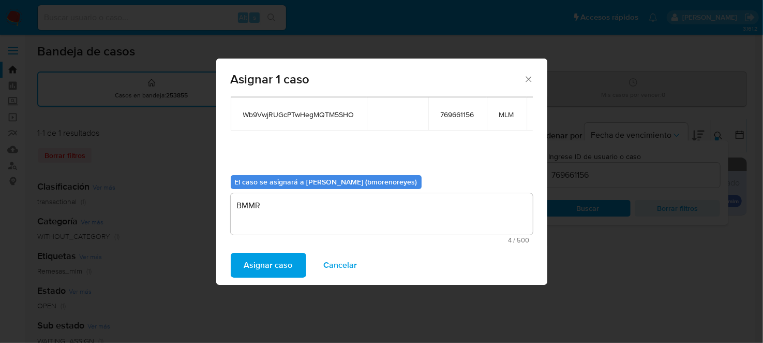
click at [259, 259] on span "Asignar caso" at bounding box center [268, 265] width 49 height 23
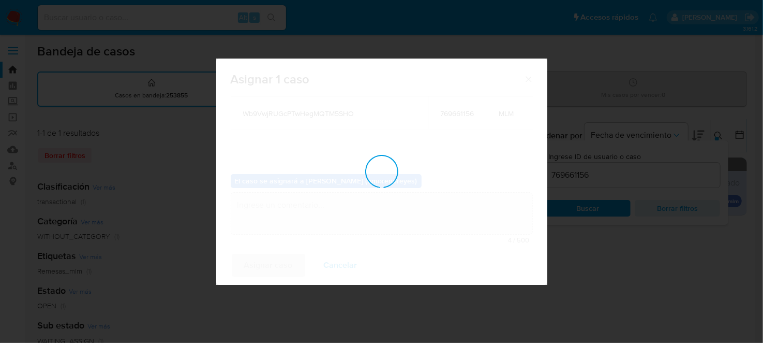
checkbox input "false"
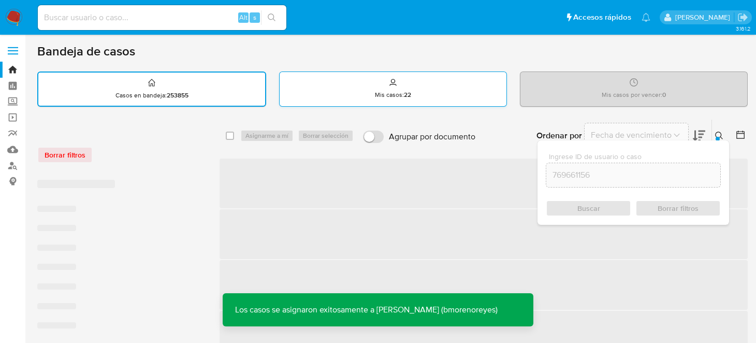
click at [435, 93] on div "Mis casos : 22" at bounding box center [392, 88] width 227 height 33
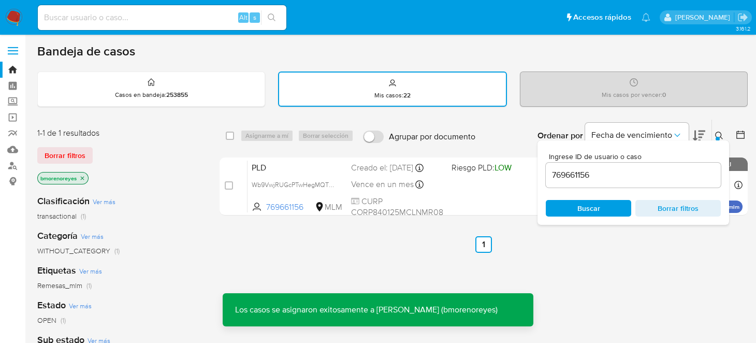
click at [592, 201] on span "Buscar" at bounding box center [588, 208] width 23 height 17
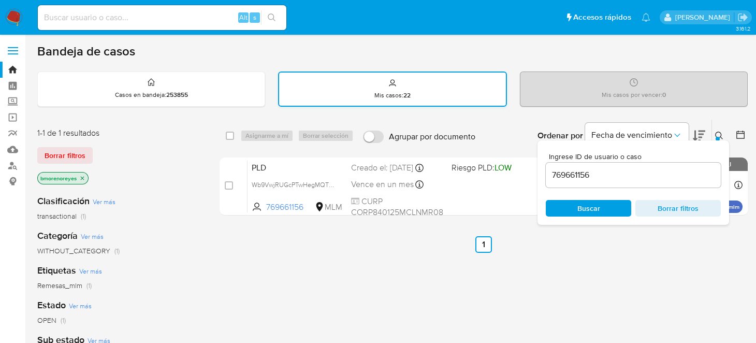
click at [389, 91] on p "Mis casos : 22" at bounding box center [392, 95] width 36 height 8
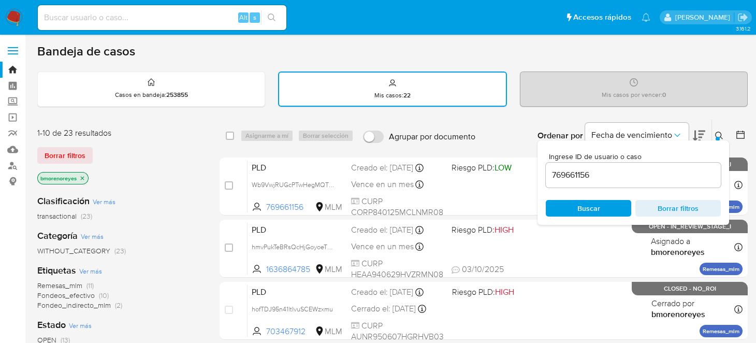
drag, startPoint x: 659, startPoint y: 205, endPoint x: 679, endPoint y: 199, distance: 20.6
click at [660, 205] on span "Borrar filtros" at bounding box center [677, 208] width 71 height 14
click at [718, 140] on div "Ingrese ID de usuario o caso Buscar Borrar filtros" at bounding box center [632, 182] width 191 height 84
click at [704, 140] on div "Ingrese ID de usuario o caso Buscar Borrar filtros" at bounding box center [632, 182] width 191 height 84
click at [659, 206] on span "Borrar filtros" at bounding box center [677, 208] width 71 height 14
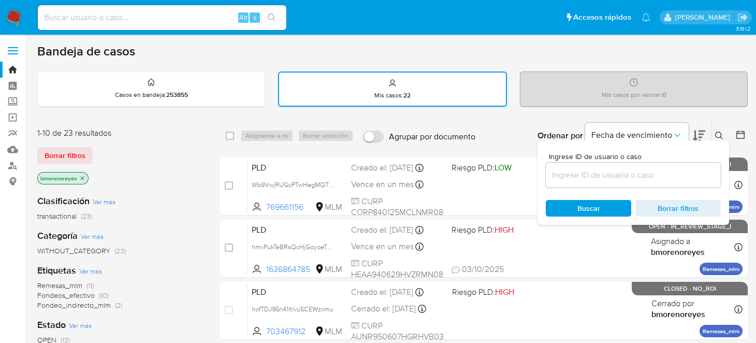
click at [721, 132] on icon at bounding box center [719, 135] width 8 height 8
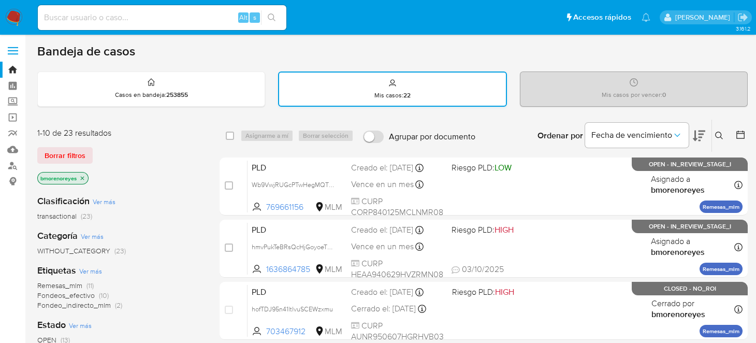
click at [388, 86] on icon at bounding box center [392, 83] width 8 height 8
